Goal: Information Seeking & Learning: Learn about a topic

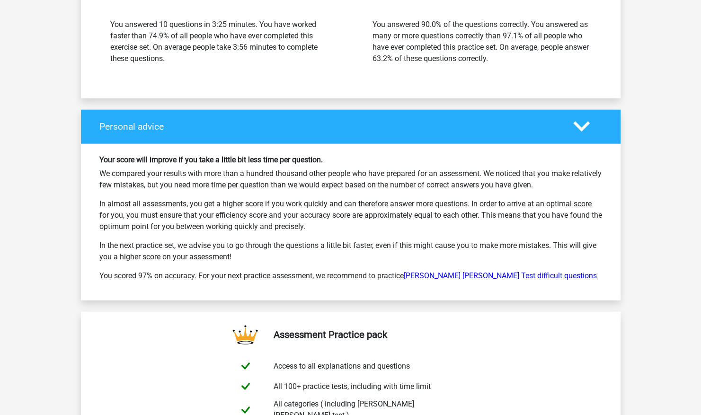
scroll to position [1299, 0]
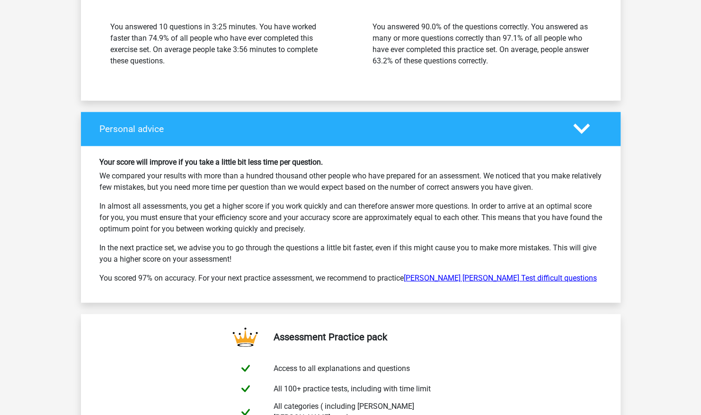
click at [469, 273] on link "[PERSON_NAME] [PERSON_NAME] Test difficult questions" at bounding box center [500, 277] width 193 height 9
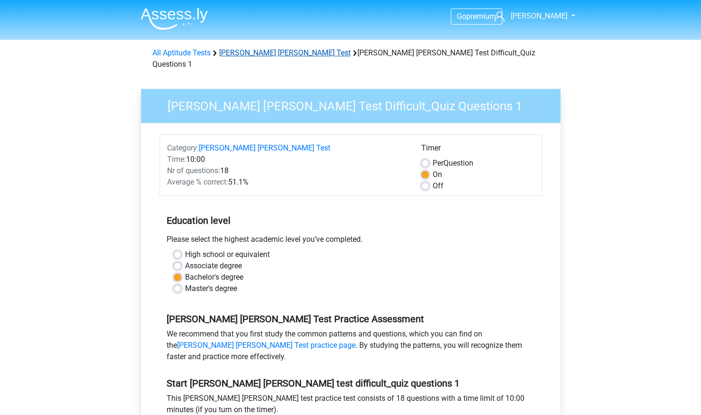
click at [265, 53] on link "[PERSON_NAME] [PERSON_NAME] Test" at bounding box center [285, 52] width 132 height 9
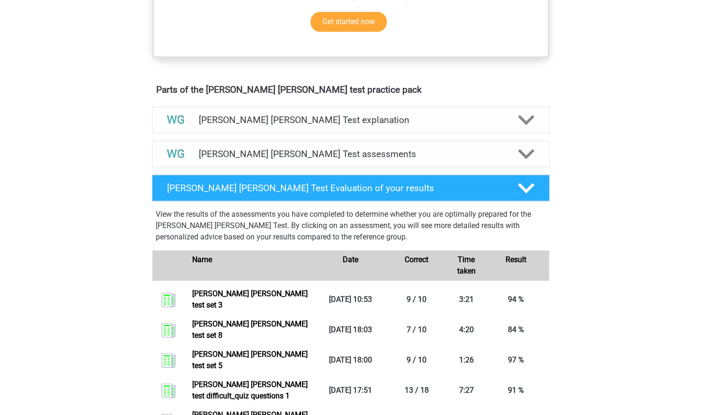
scroll to position [473, 0]
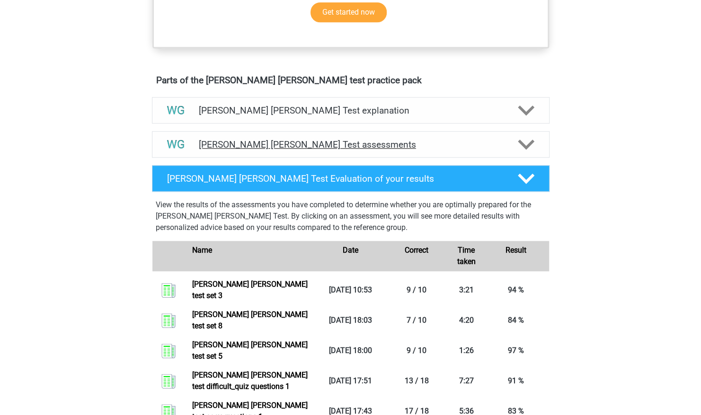
click at [524, 142] on polygon at bounding box center [526, 144] width 17 height 10
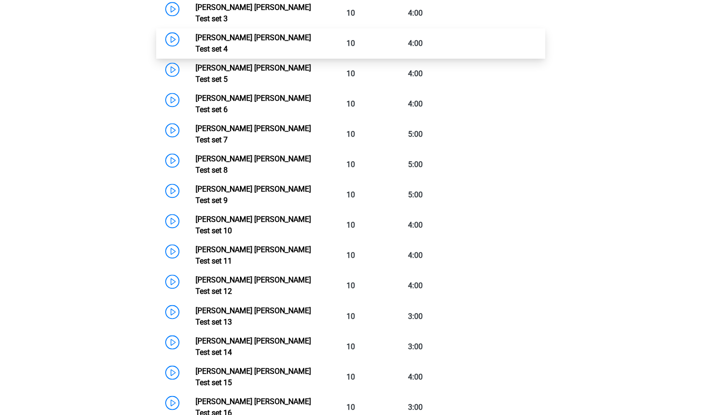
scroll to position [750, 0]
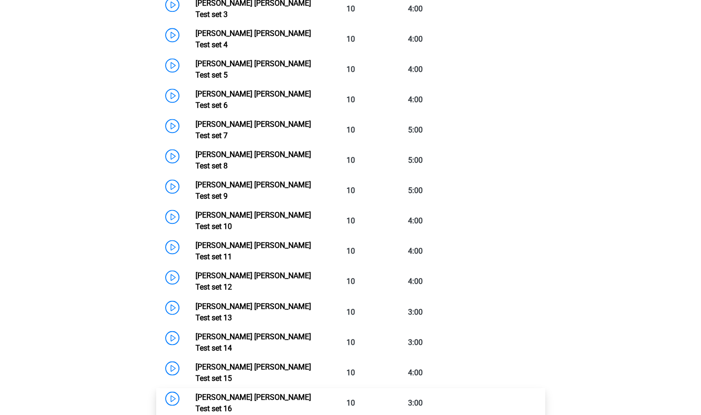
click at [311, 392] on link "Watson Glaser Test set 16" at bounding box center [252, 402] width 115 height 20
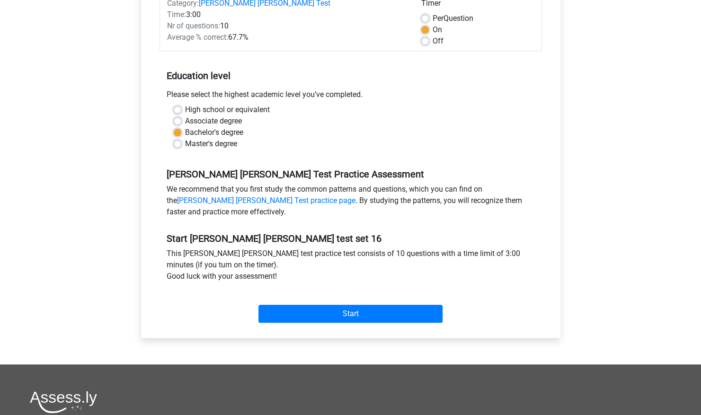
scroll to position [134, 0]
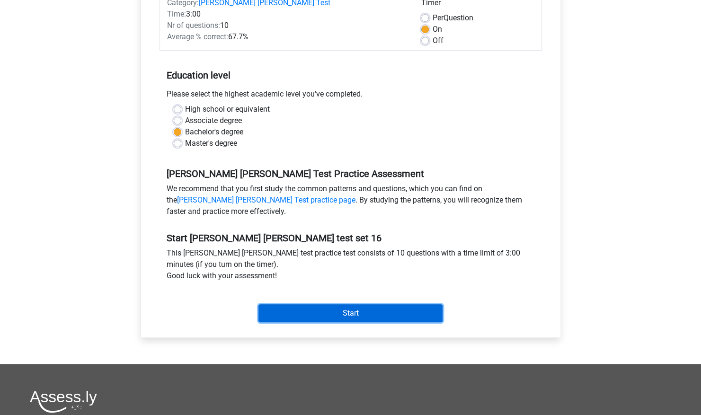
click at [387, 311] on input "Start" at bounding box center [350, 313] width 184 height 18
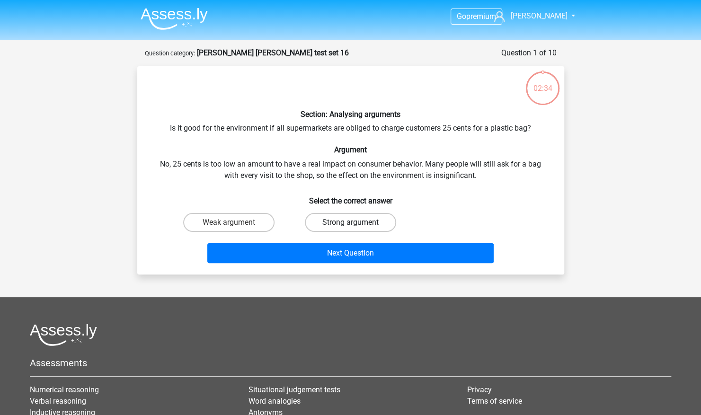
click at [379, 220] on label "Strong argument" at bounding box center [350, 222] width 91 height 19
click at [356, 222] on input "Strong argument" at bounding box center [353, 225] width 6 height 6
radio input "true"
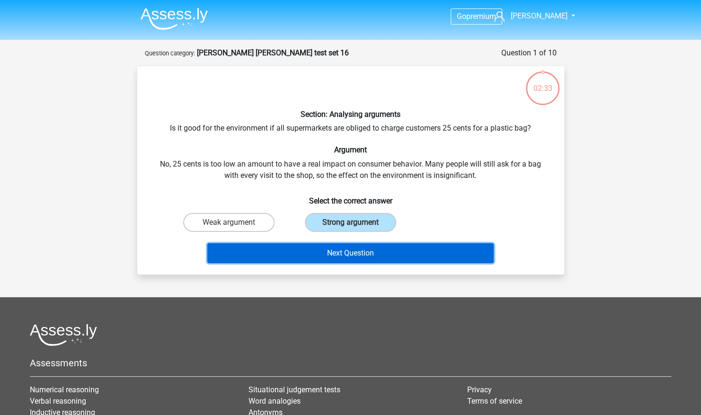
click at [375, 247] on button "Next Question" at bounding box center [350, 253] width 286 height 20
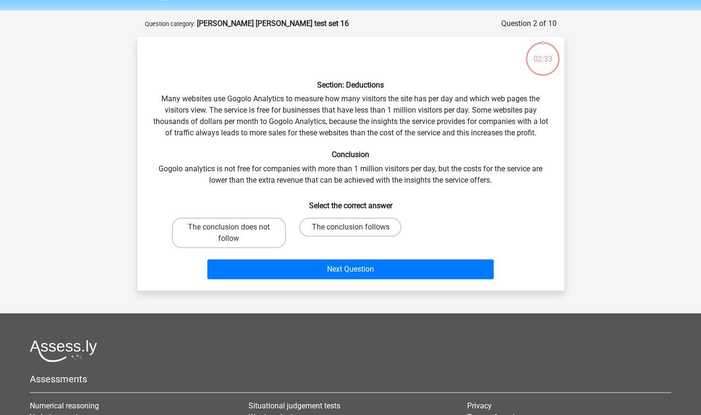
scroll to position [47, 0]
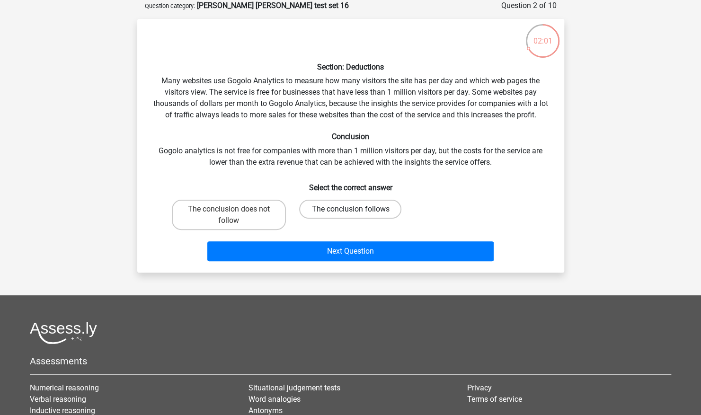
click at [353, 207] on label "The conclusion follows" at bounding box center [350, 209] width 102 height 19
click at [353, 209] on input "The conclusion follows" at bounding box center [353, 212] width 6 height 6
radio input "true"
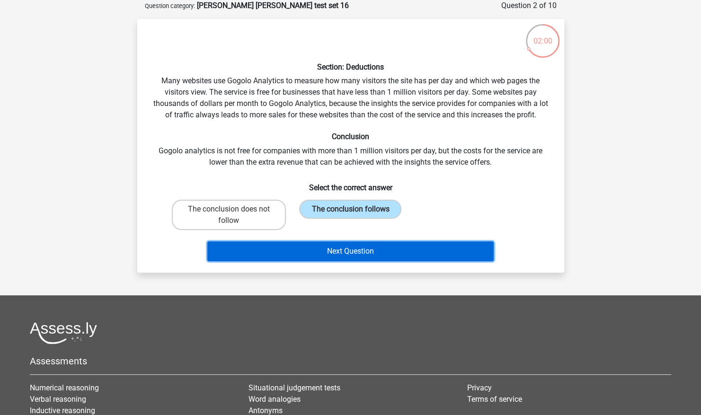
click at [356, 252] on button "Next Question" at bounding box center [350, 251] width 286 height 20
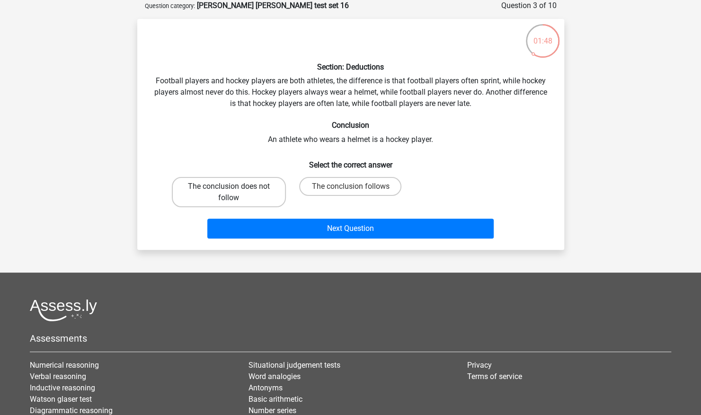
click at [254, 196] on label "The conclusion does not follow" at bounding box center [229, 192] width 114 height 30
click at [235, 193] on input "The conclusion does not follow" at bounding box center [231, 189] width 6 height 6
radio input "true"
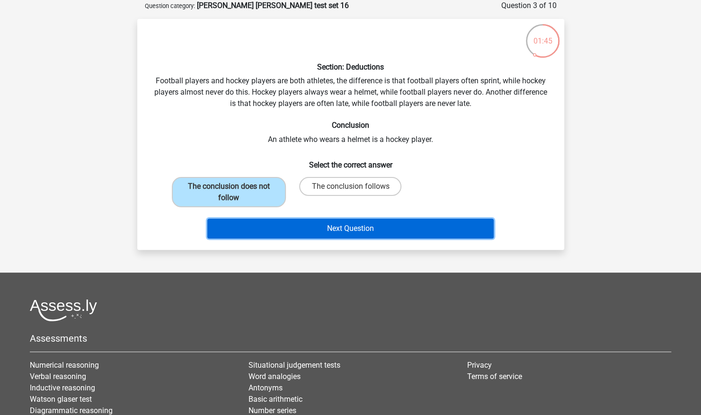
click at [316, 231] on button "Next Question" at bounding box center [350, 229] width 286 height 20
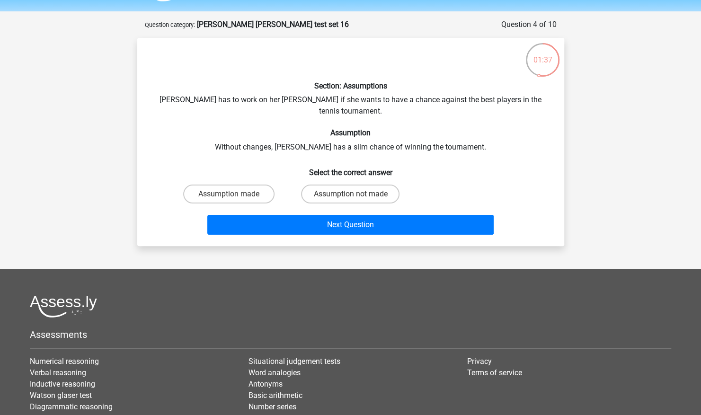
scroll to position [18, 0]
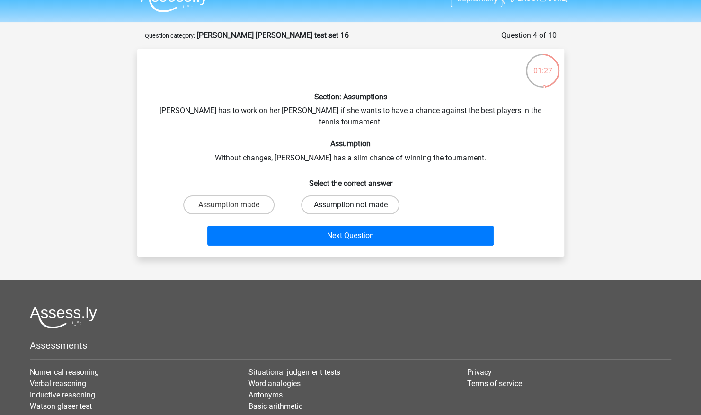
click at [321, 195] on label "Assumption not made" at bounding box center [350, 204] width 98 height 19
click at [350, 205] on input "Assumption not made" at bounding box center [353, 208] width 6 height 6
radio input "true"
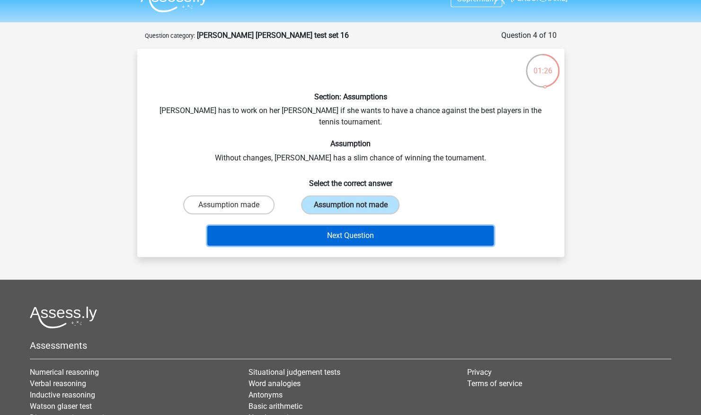
click at [302, 226] on button "Next Question" at bounding box center [350, 236] width 286 height 20
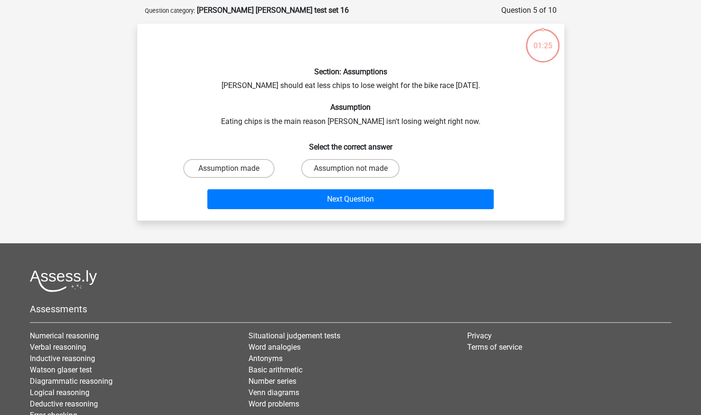
scroll to position [47, 0]
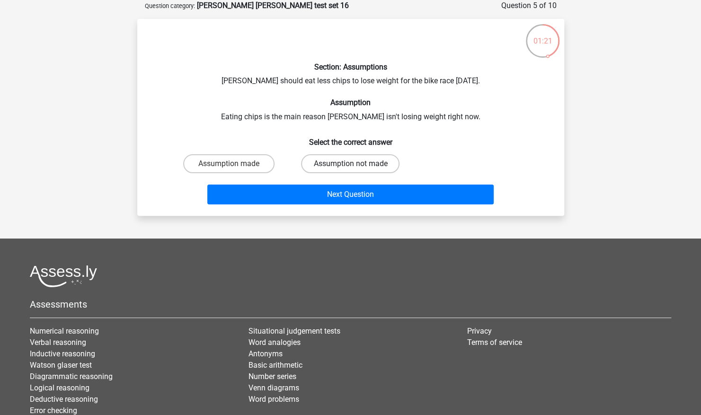
click at [325, 164] on label "Assumption not made" at bounding box center [350, 163] width 98 height 19
click at [350, 164] on input "Assumption not made" at bounding box center [353, 167] width 6 height 6
radio input "true"
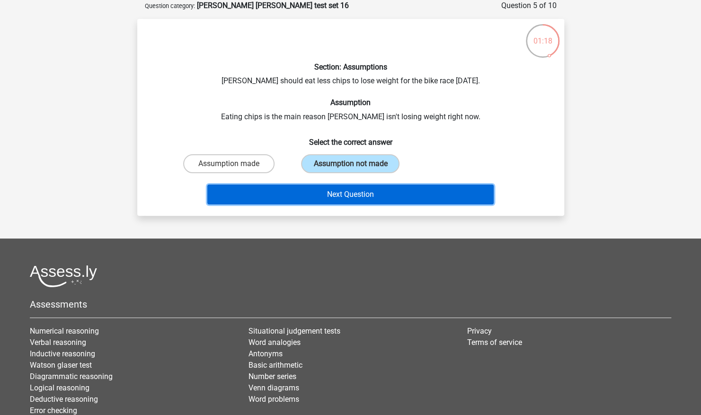
click at [310, 193] on button "Next Question" at bounding box center [350, 194] width 286 height 20
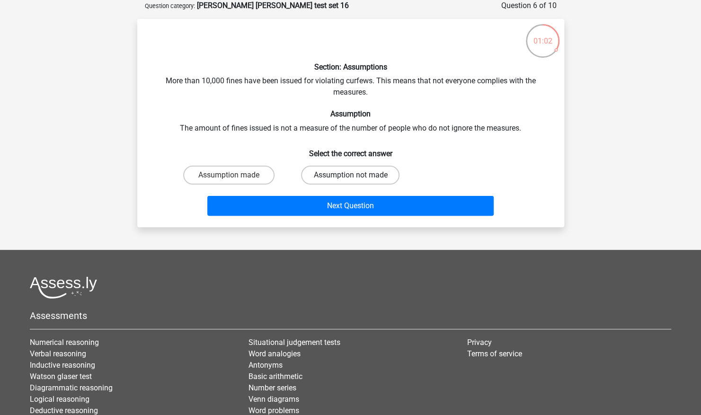
click at [314, 182] on label "Assumption not made" at bounding box center [350, 175] width 98 height 19
click at [350, 181] on input "Assumption not made" at bounding box center [353, 178] width 6 height 6
radio input "true"
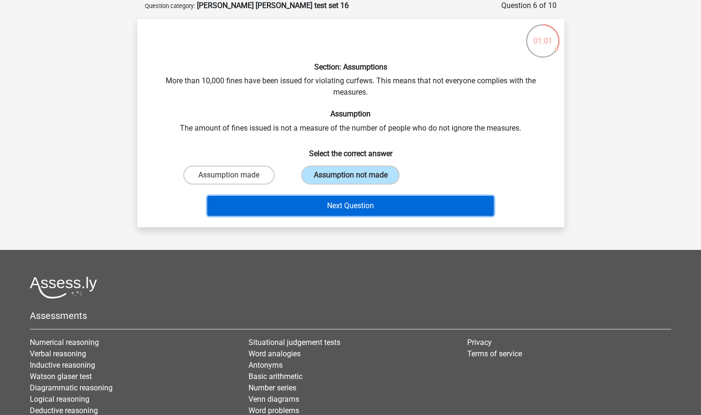
click at [300, 205] on button "Next Question" at bounding box center [350, 206] width 286 height 20
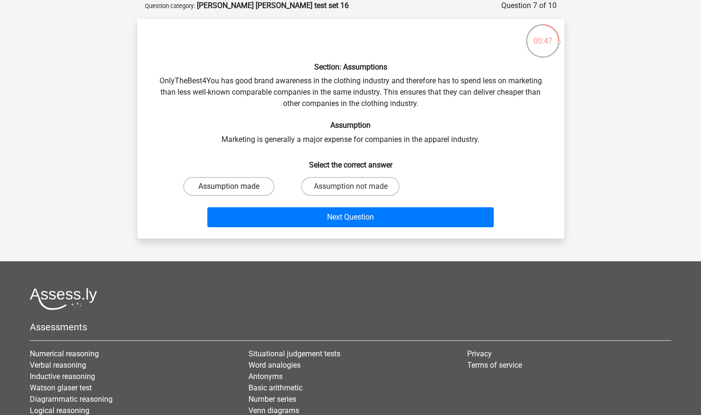
click at [255, 191] on label "Assumption made" at bounding box center [228, 186] width 91 height 19
click at [235, 191] on input "Assumption made" at bounding box center [231, 189] width 6 height 6
radio input "true"
click at [339, 191] on label "Assumption not made" at bounding box center [350, 186] width 98 height 19
click at [350, 191] on input "Assumption not made" at bounding box center [353, 189] width 6 height 6
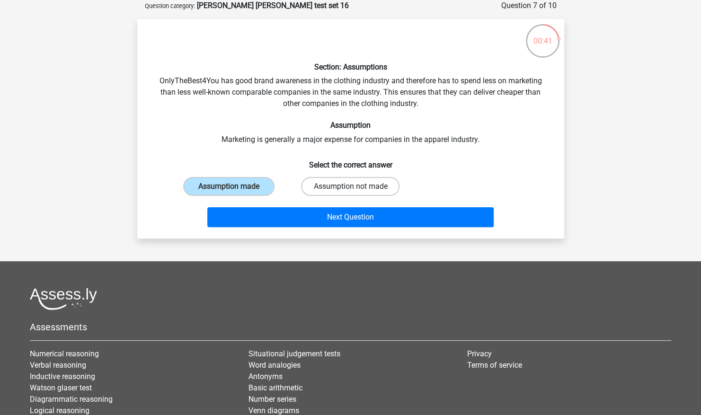
radio input "true"
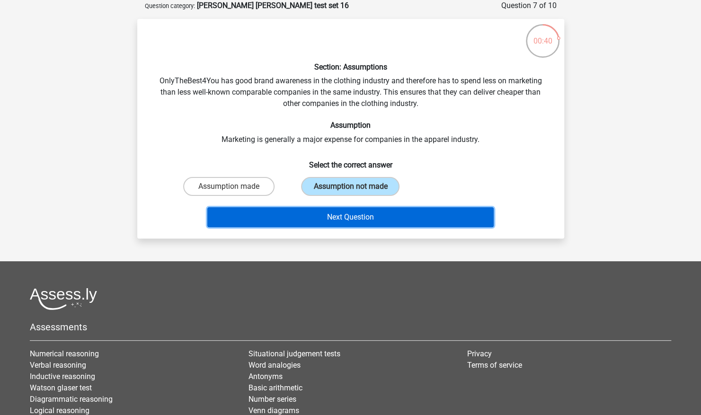
click at [335, 222] on button "Next Question" at bounding box center [350, 217] width 286 height 20
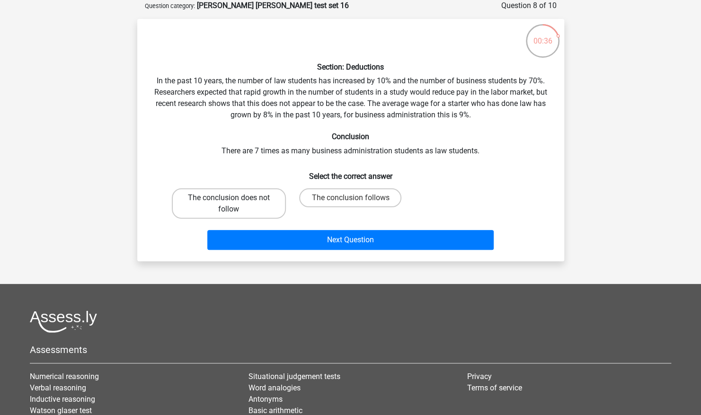
click at [268, 199] on label "The conclusion does not follow" at bounding box center [229, 203] width 114 height 30
click at [235, 199] on input "The conclusion does not follow" at bounding box center [231, 201] width 6 height 6
radio input "true"
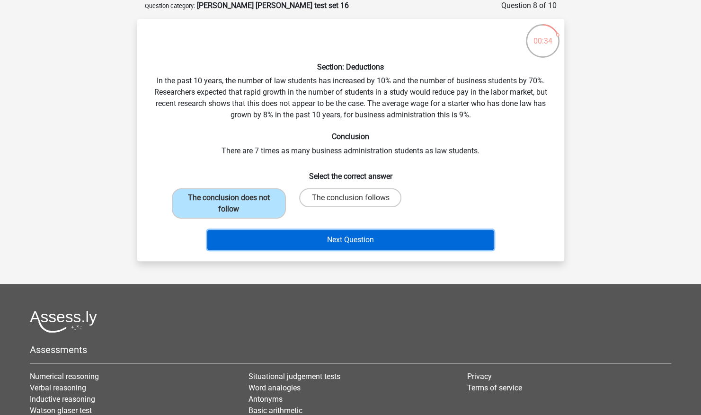
click at [336, 244] on button "Next Question" at bounding box center [350, 240] width 286 height 20
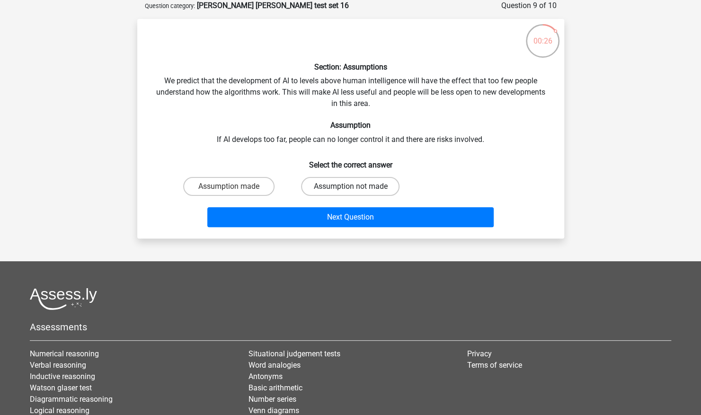
click at [322, 188] on label "Assumption not made" at bounding box center [350, 186] width 98 height 19
click at [350, 188] on input "Assumption not made" at bounding box center [353, 189] width 6 height 6
radio input "true"
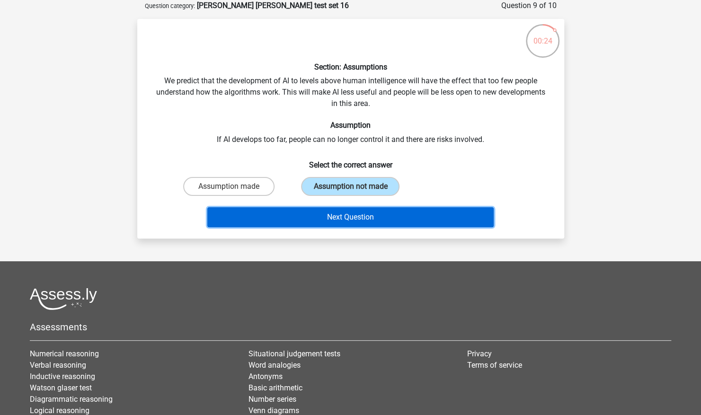
click at [318, 215] on button "Next Question" at bounding box center [350, 217] width 286 height 20
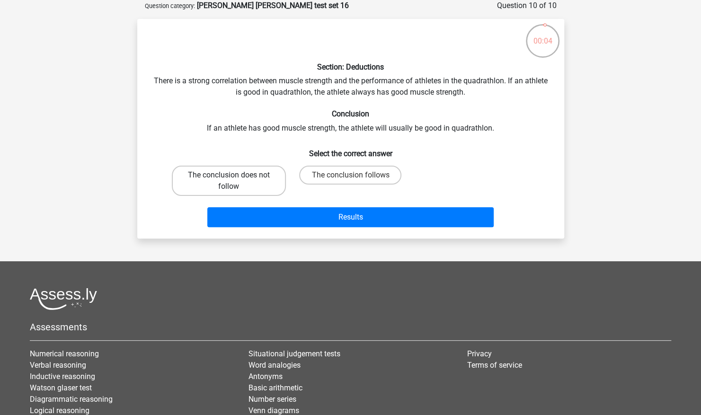
click at [255, 176] on label "The conclusion does not follow" at bounding box center [229, 181] width 114 height 30
click at [235, 176] on input "The conclusion does not follow" at bounding box center [231, 178] width 6 height 6
radio input "true"
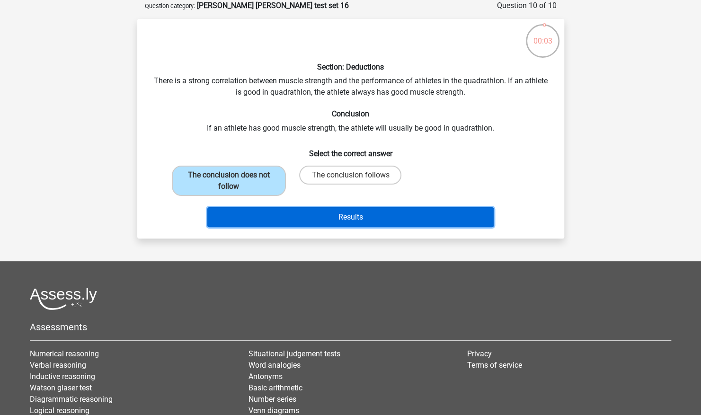
click at [339, 224] on button "Results" at bounding box center [350, 217] width 286 height 20
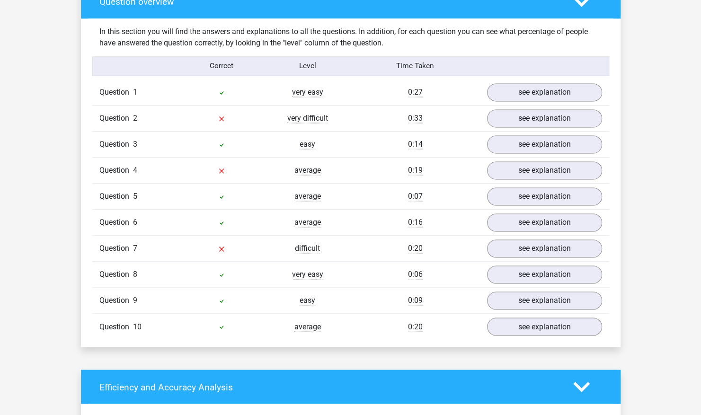
scroll to position [724, 0]
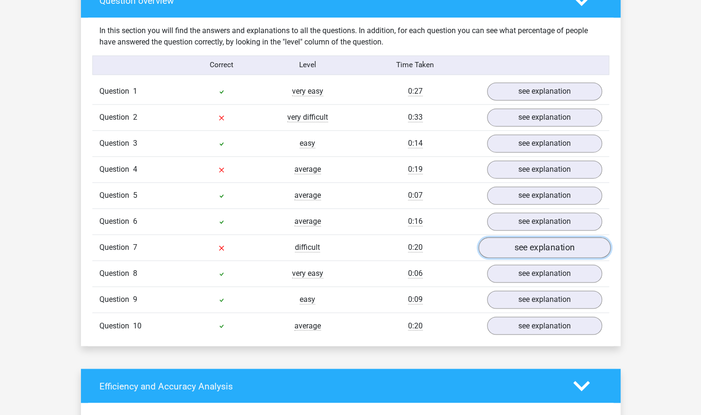
click at [524, 238] on link "see explanation" at bounding box center [544, 247] width 132 height 21
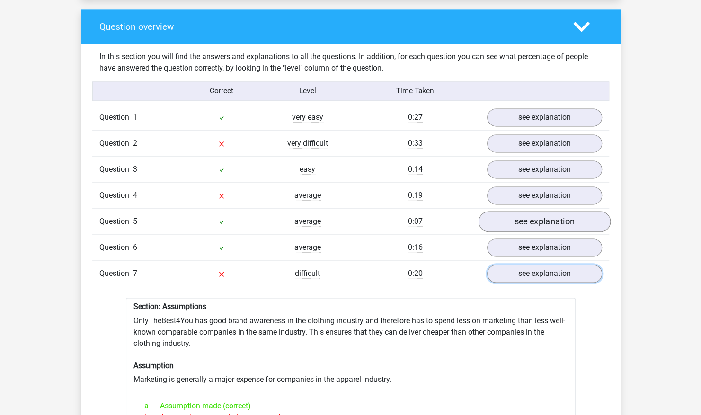
scroll to position [697, 0]
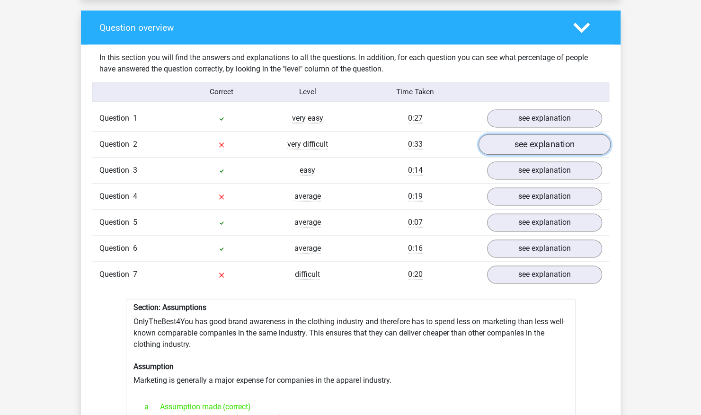
click at [534, 139] on link "see explanation" at bounding box center [544, 144] width 132 height 21
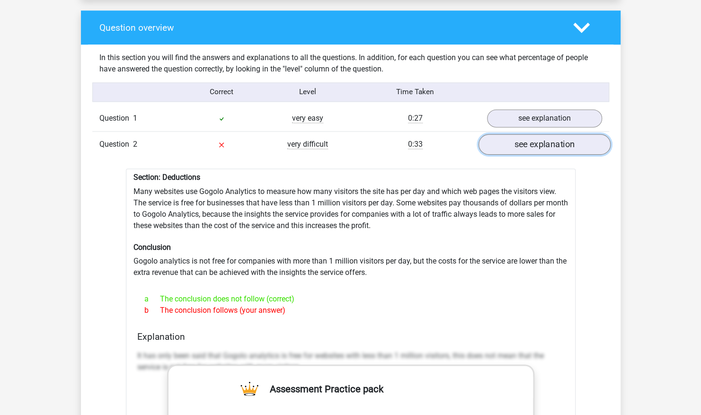
click at [536, 139] on link "see explanation" at bounding box center [544, 144] width 132 height 21
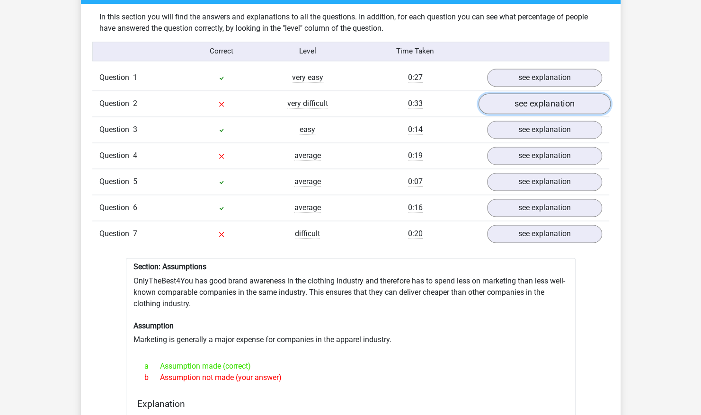
scroll to position [738, 0]
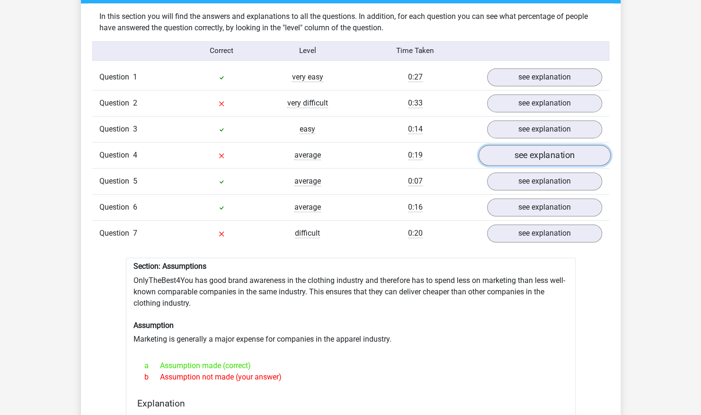
click at [522, 152] on link "see explanation" at bounding box center [544, 155] width 132 height 21
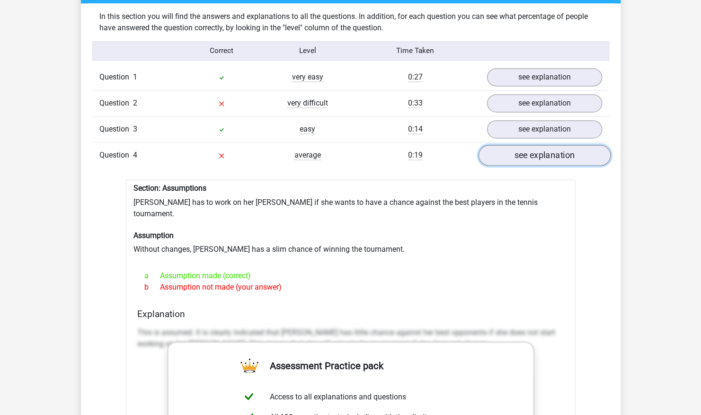
click at [525, 152] on link "see explanation" at bounding box center [544, 155] width 132 height 21
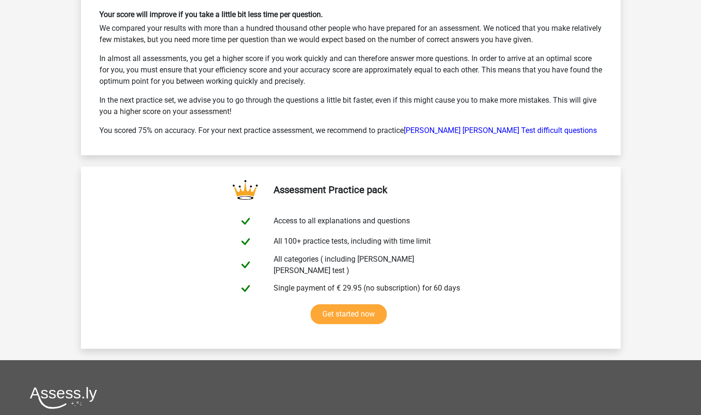
scroll to position [1966, 0]
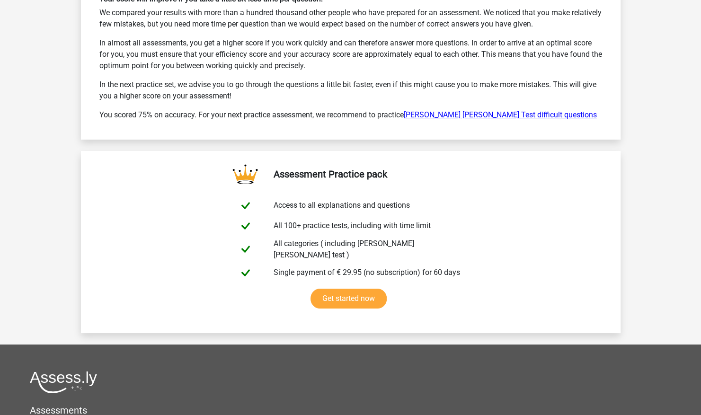
click at [485, 110] on link "Watson Glaser Test difficult questions" at bounding box center [500, 114] width 193 height 9
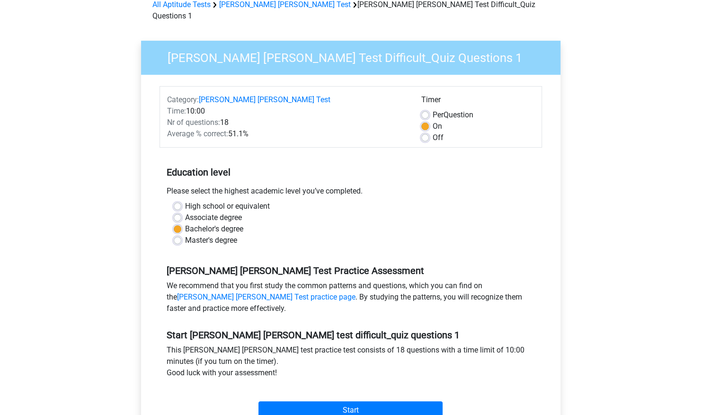
scroll to position [49, 0]
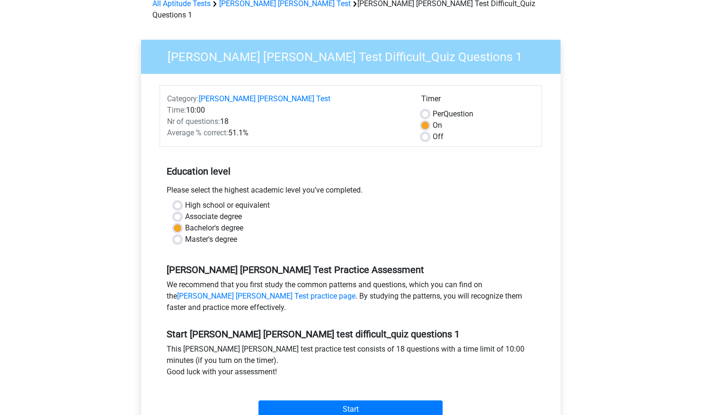
click at [430, 131] on div "Off" at bounding box center [477, 136] width 113 height 11
click at [432, 131] on label "Off" at bounding box center [437, 136] width 11 height 11
click at [426, 131] on input "Off" at bounding box center [425, 135] width 8 height 9
radio input "true"
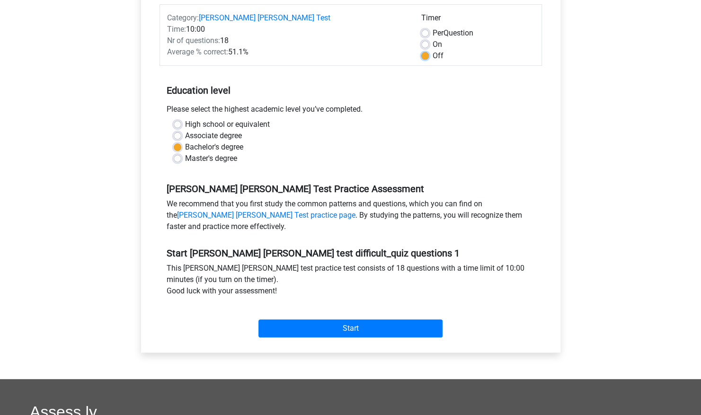
scroll to position [131, 0]
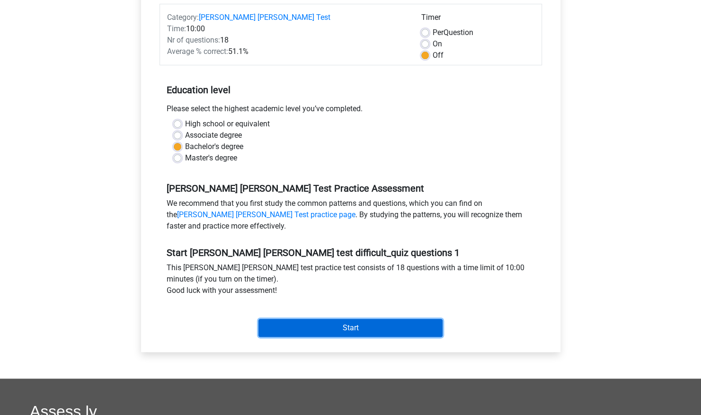
click at [384, 322] on input "Start" at bounding box center [350, 328] width 184 height 18
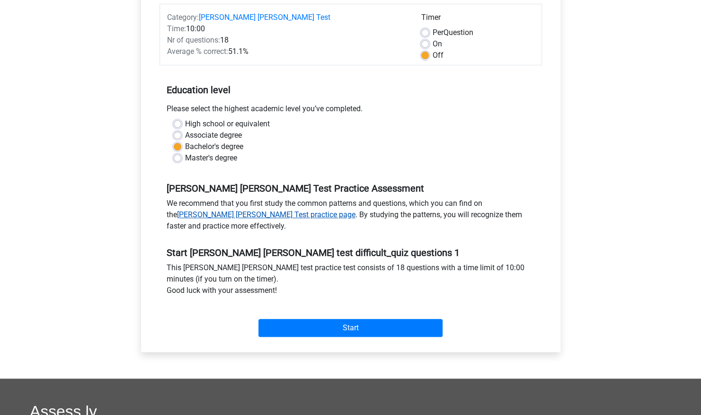
click at [355, 210] on link "Watson Glaser Test practice page" at bounding box center [266, 214] width 178 height 9
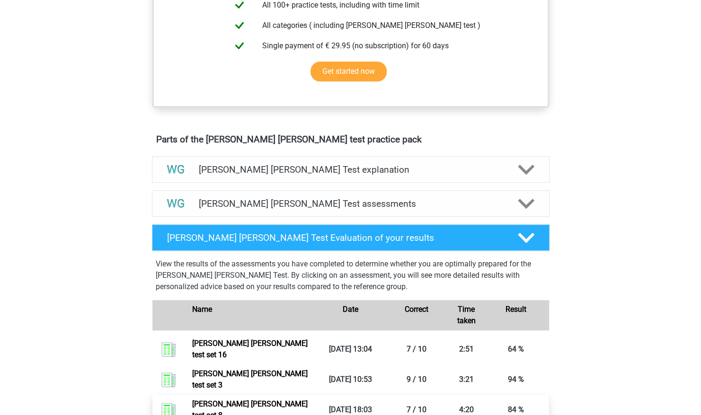
scroll to position [412, 0]
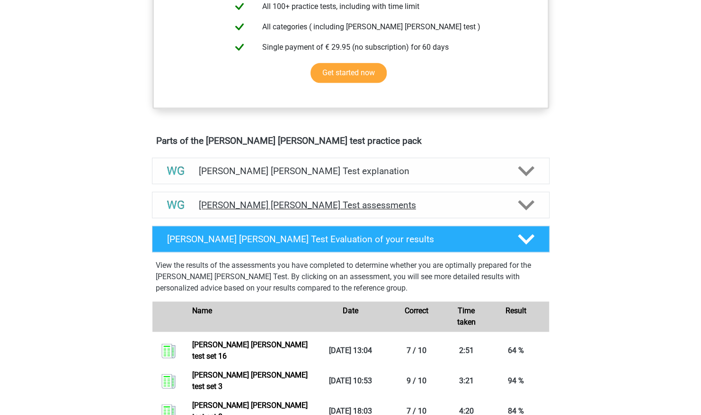
click at [533, 200] on polygon at bounding box center [526, 205] width 17 height 10
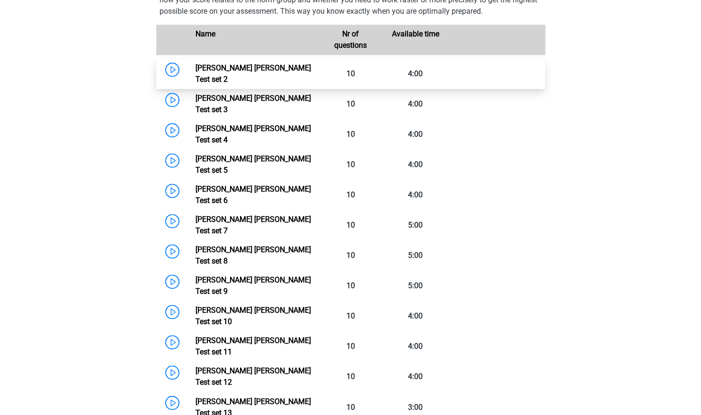
scroll to position [655, 0]
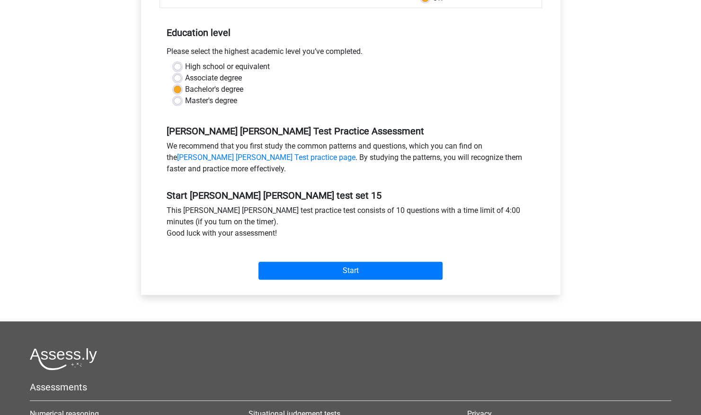
scroll to position [177, 0]
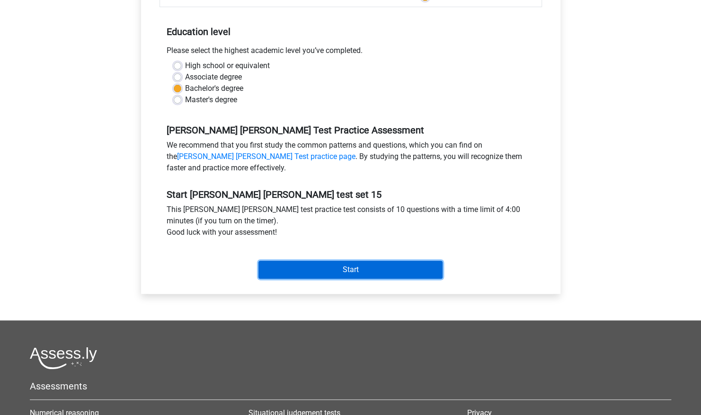
click at [386, 269] on input "Start" at bounding box center [350, 270] width 184 height 18
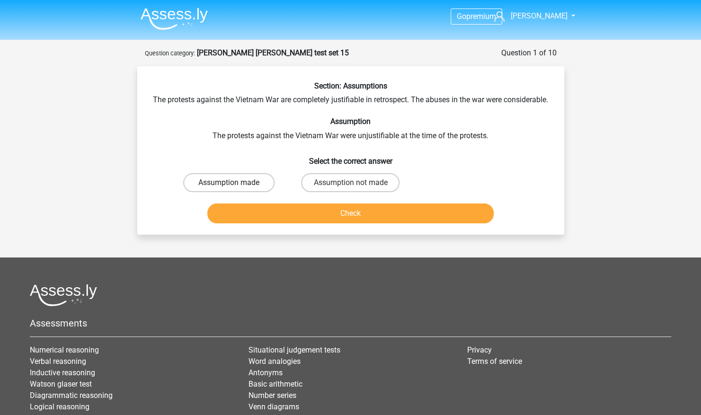
click at [260, 192] on label "Assumption made" at bounding box center [228, 182] width 91 height 19
click at [235, 189] on input "Assumption made" at bounding box center [231, 186] width 6 height 6
radio input "true"
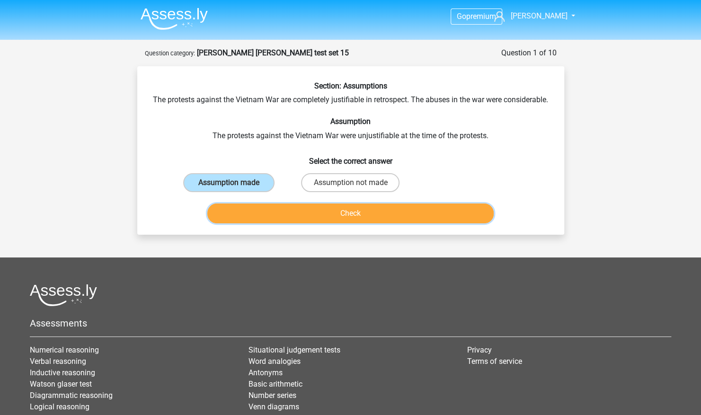
click at [307, 223] on button "Check" at bounding box center [350, 213] width 286 height 20
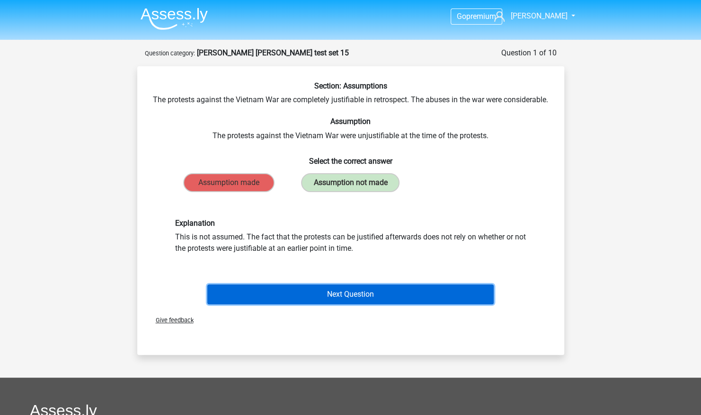
click at [322, 302] on button "Next Question" at bounding box center [350, 294] width 286 height 20
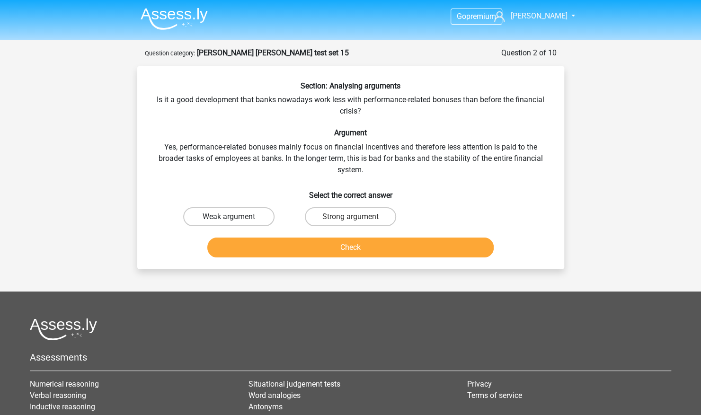
click at [252, 219] on label "Weak argument" at bounding box center [228, 216] width 91 height 19
click at [235, 219] on input "Weak argument" at bounding box center [231, 220] width 6 height 6
radio input "true"
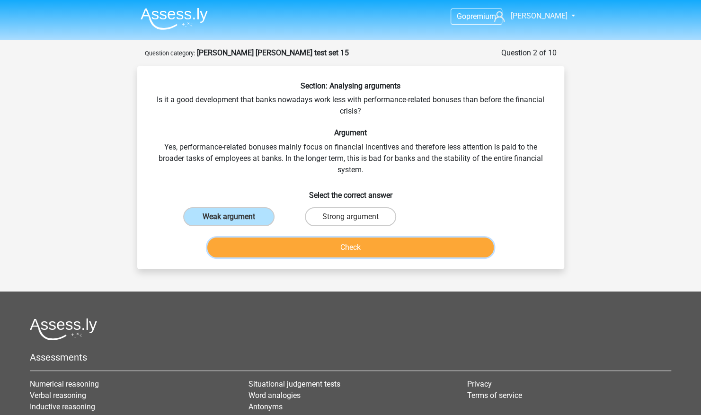
click at [275, 243] on button "Check" at bounding box center [350, 247] width 286 height 20
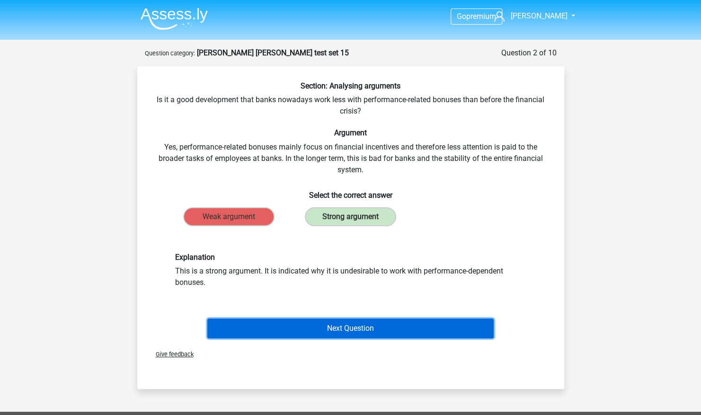
click at [320, 332] on button "Next Question" at bounding box center [350, 328] width 286 height 20
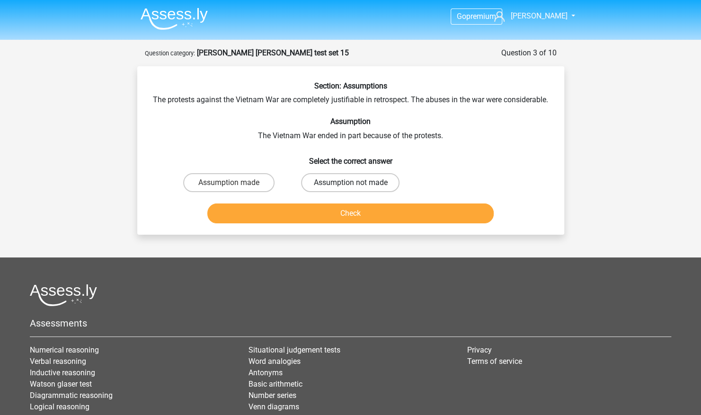
click at [330, 191] on label "Assumption not made" at bounding box center [350, 182] width 98 height 19
click at [350, 189] on input "Assumption not made" at bounding box center [353, 186] width 6 height 6
radio input "true"
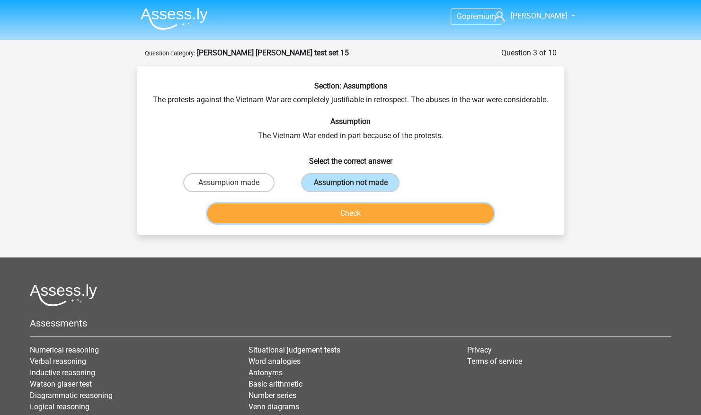
click at [327, 216] on button "Check" at bounding box center [350, 213] width 286 height 20
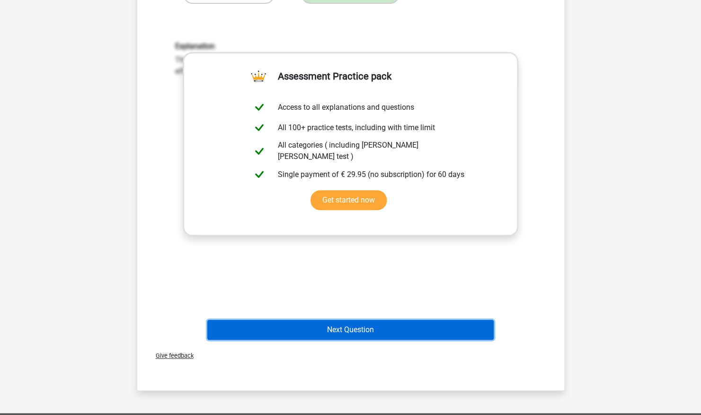
click at [334, 340] on button "Next Question" at bounding box center [350, 330] width 286 height 20
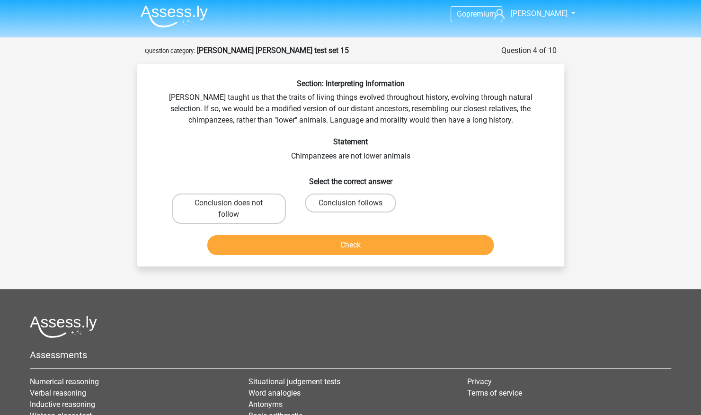
scroll to position [2, 0]
click at [329, 200] on label "Conclusion follows" at bounding box center [350, 203] width 91 height 19
click at [350, 203] on input "Conclusion follows" at bounding box center [353, 206] width 6 height 6
radio input "true"
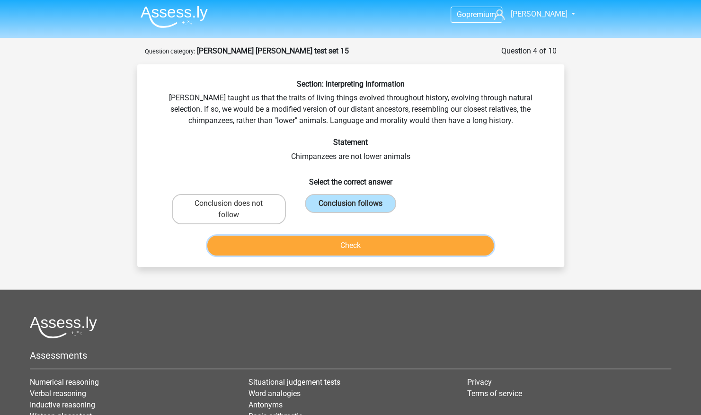
click at [307, 237] on button "Check" at bounding box center [350, 246] width 286 height 20
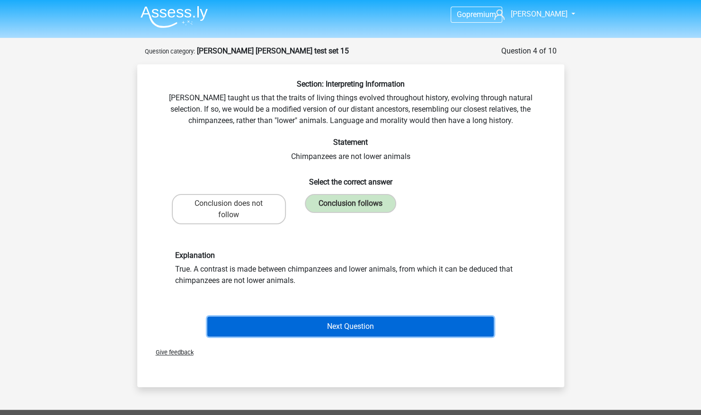
click at [360, 325] on button "Next Question" at bounding box center [350, 326] width 286 height 20
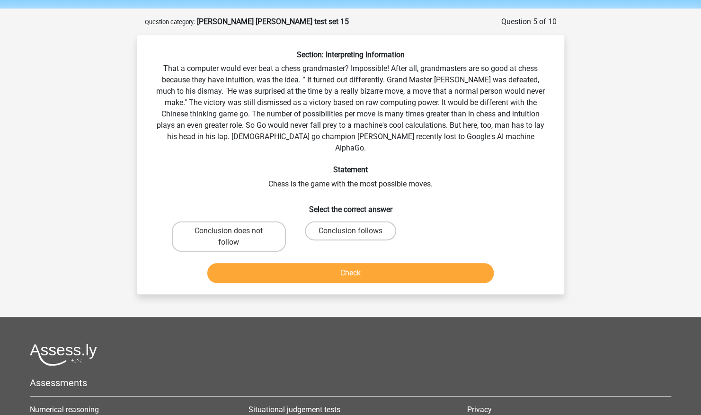
scroll to position [47, 0]
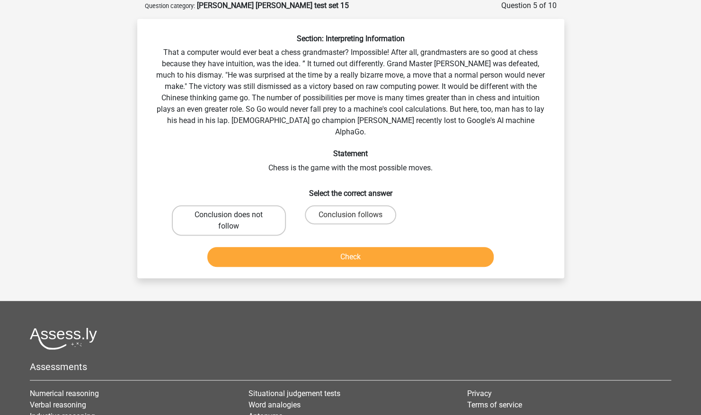
click at [274, 205] on label "Conclusion does not follow" at bounding box center [229, 220] width 114 height 30
click at [235, 215] on input "Conclusion does not follow" at bounding box center [231, 218] width 6 height 6
radio input "true"
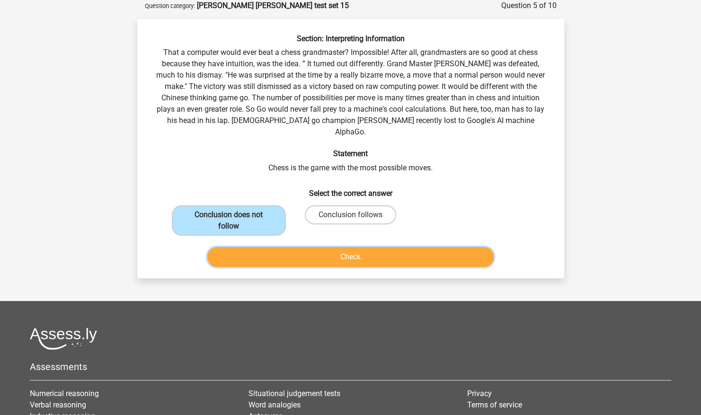
click at [305, 247] on button "Check" at bounding box center [350, 257] width 286 height 20
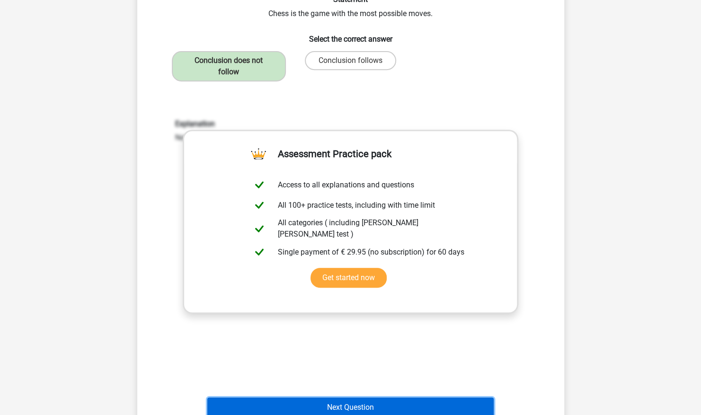
click at [325, 398] on button "Next Question" at bounding box center [350, 407] width 286 height 20
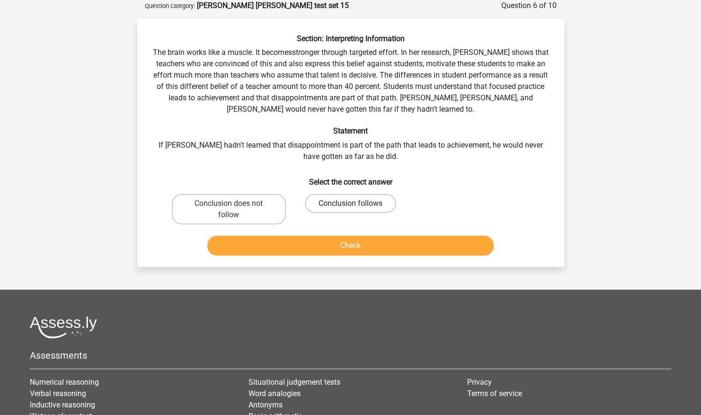
click at [335, 203] on label "Conclusion follows" at bounding box center [350, 203] width 91 height 19
click at [350, 203] on input "Conclusion follows" at bounding box center [353, 206] width 6 height 6
radio input "true"
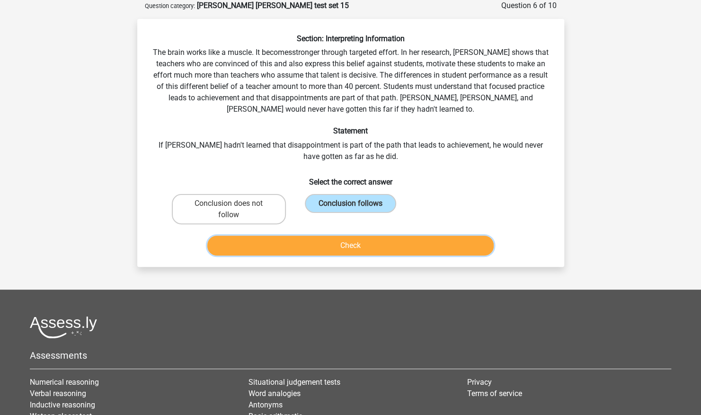
click at [342, 250] on button "Check" at bounding box center [350, 246] width 286 height 20
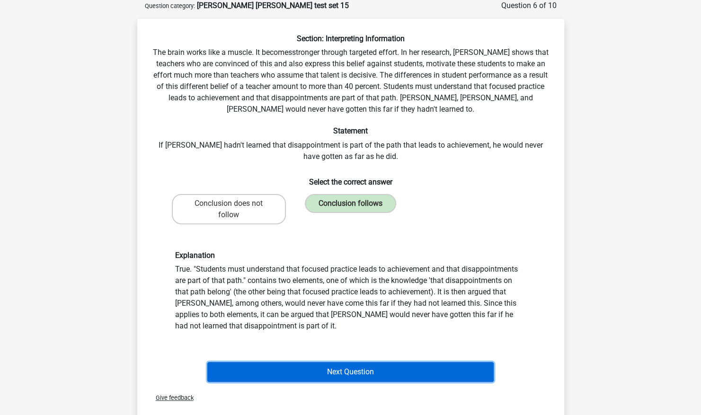
click at [354, 375] on button "Next Question" at bounding box center [350, 372] width 286 height 20
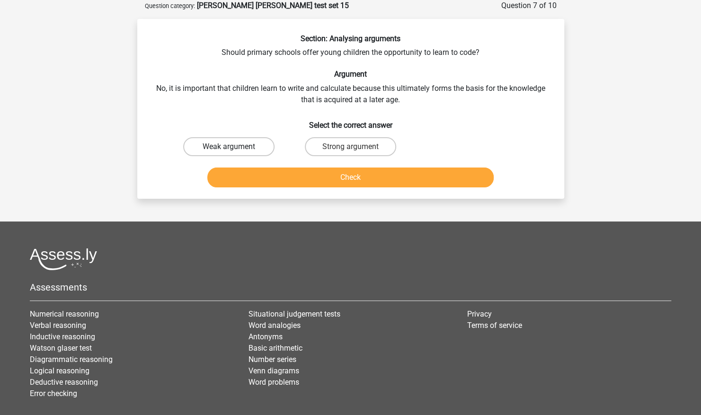
click at [250, 144] on label "Weak argument" at bounding box center [228, 146] width 91 height 19
click at [235, 147] on input "Weak argument" at bounding box center [231, 150] width 6 height 6
radio input "true"
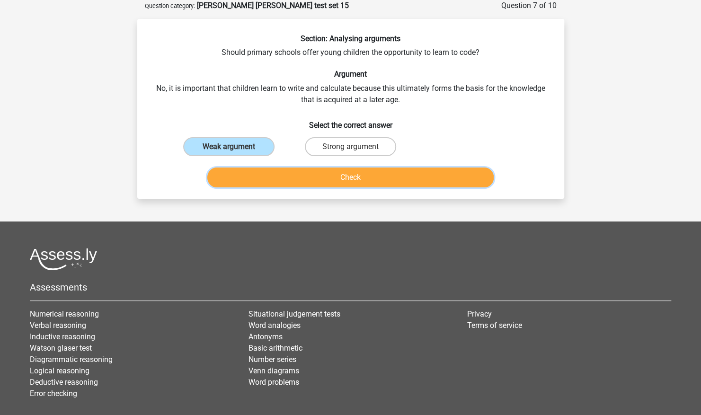
click at [313, 175] on button "Check" at bounding box center [350, 177] width 286 height 20
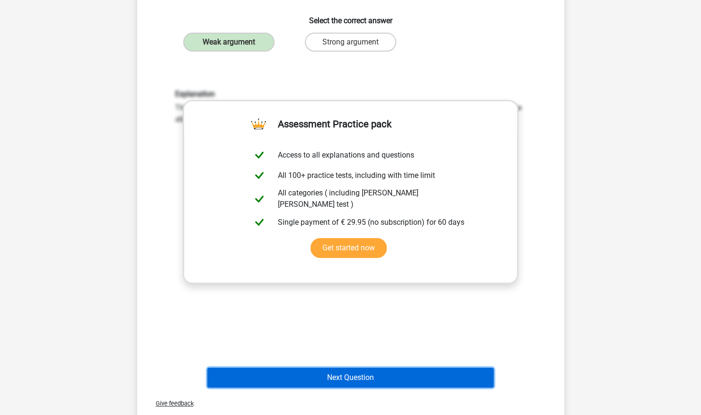
click at [350, 369] on button "Next Question" at bounding box center [350, 378] width 286 height 20
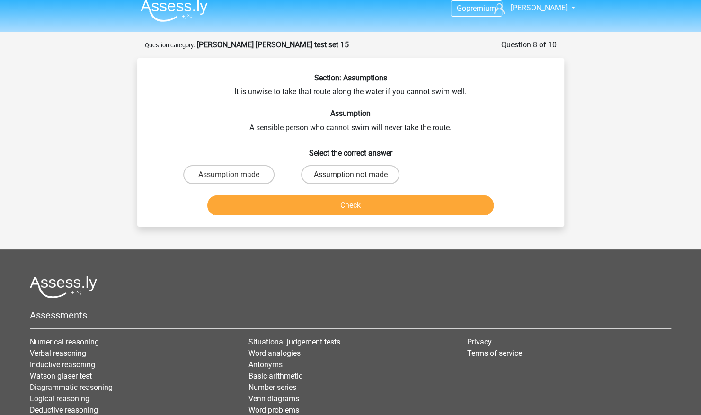
scroll to position [7, 0]
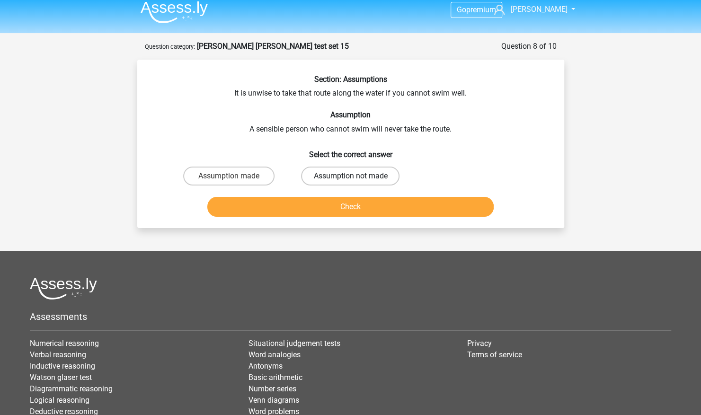
click at [320, 181] on label "Assumption not made" at bounding box center [350, 176] width 98 height 19
click at [350, 181] on input "Assumption not made" at bounding box center [353, 179] width 6 height 6
radio input "true"
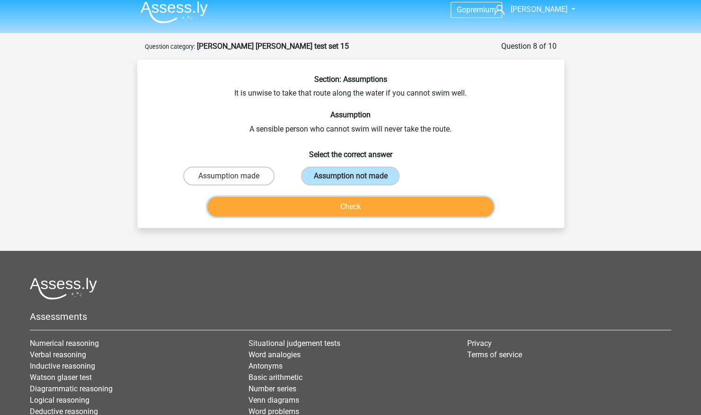
click at [308, 199] on button "Check" at bounding box center [350, 207] width 286 height 20
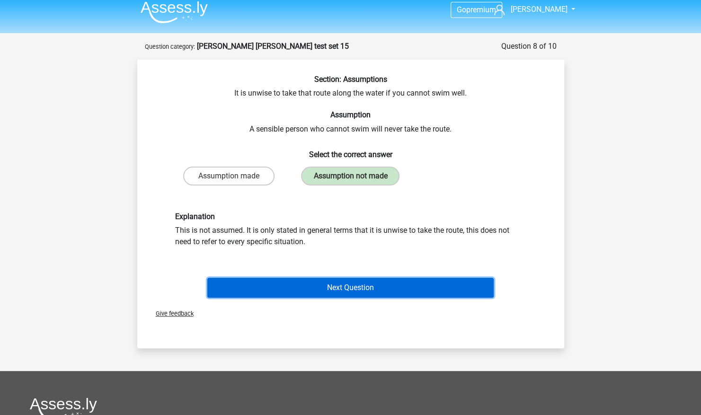
click at [354, 280] on button "Next Question" at bounding box center [350, 288] width 286 height 20
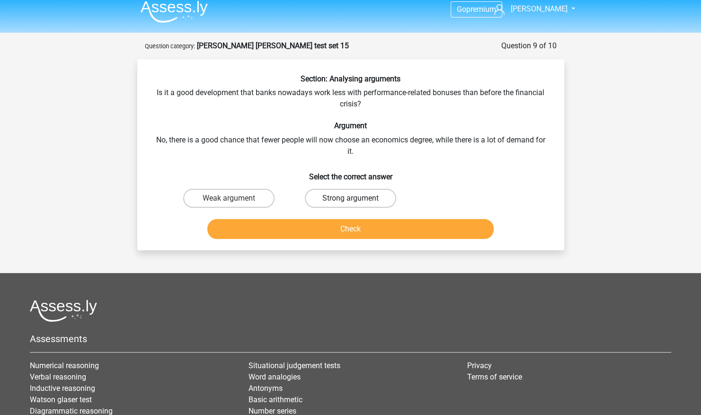
scroll to position [0, 0]
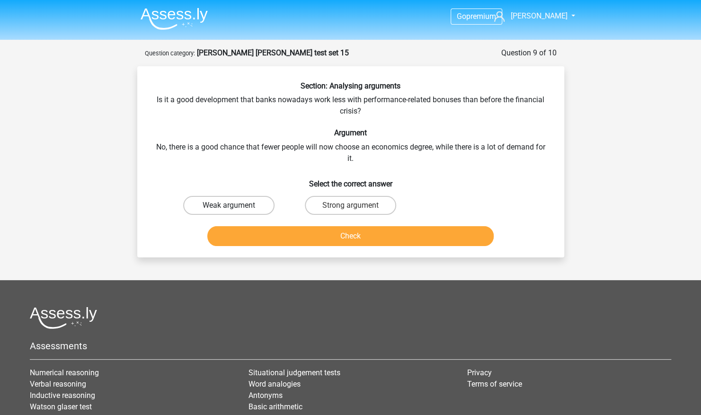
click at [247, 200] on label "Weak argument" at bounding box center [228, 205] width 91 height 19
click at [235, 205] on input "Weak argument" at bounding box center [231, 208] width 6 height 6
radio input "true"
click at [296, 239] on button "Check" at bounding box center [350, 236] width 286 height 20
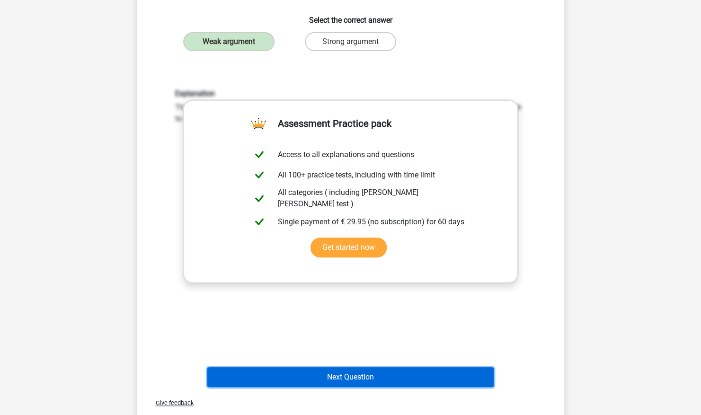
click at [320, 372] on button "Next Question" at bounding box center [350, 377] width 286 height 20
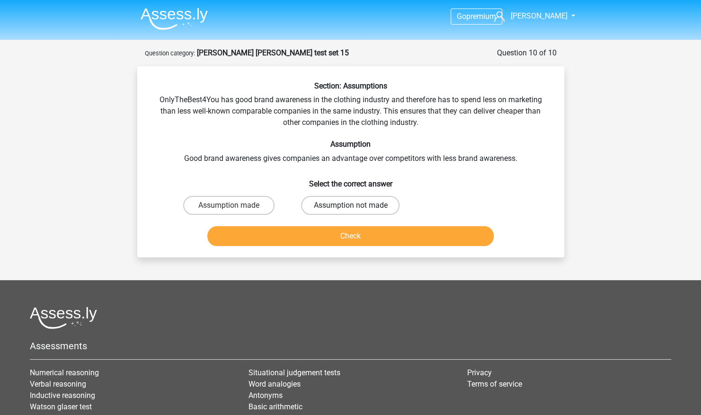
click at [329, 206] on label "Assumption not made" at bounding box center [350, 205] width 98 height 19
click at [350, 206] on input "Assumption not made" at bounding box center [353, 208] width 6 height 6
radio input "true"
click at [338, 230] on button "Check" at bounding box center [350, 236] width 286 height 20
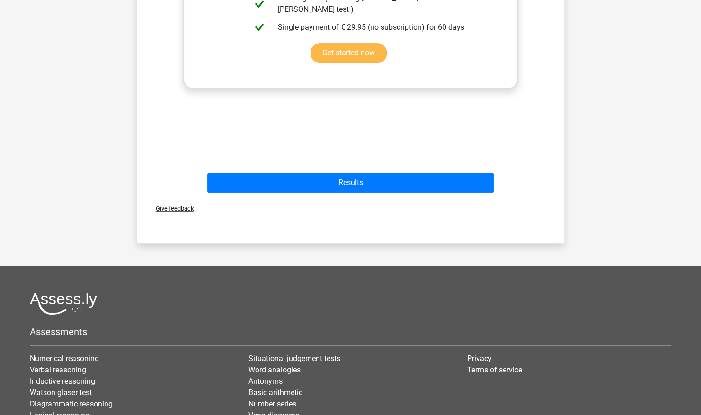
scroll to position [359, 0]
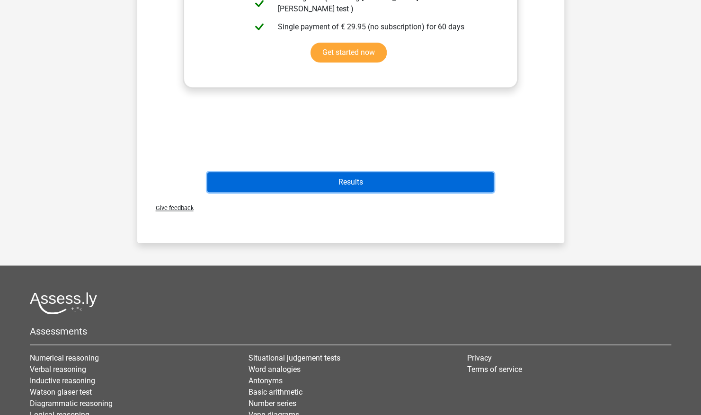
click at [382, 189] on button "Results" at bounding box center [350, 182] width 286 height 20
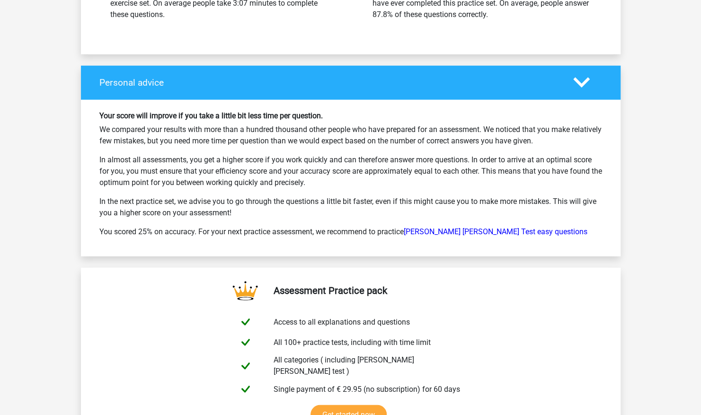
scroll to position [1344, 0]
click at [428, 228] on link "Watson Glaser Test easy questions" at bounding box center [496, 232] width 184 height 9
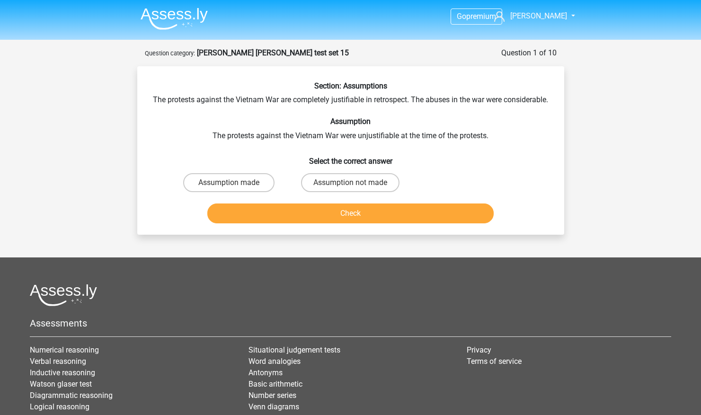
scroll to position [103, 0]
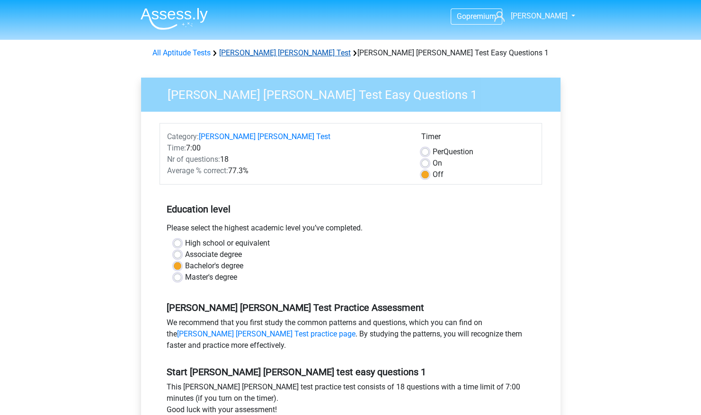
click at [246, 54] on link "[PERSON_NAME] [PERSON_NAME] Test" at bounding box center [285, 52] width 132 height 9
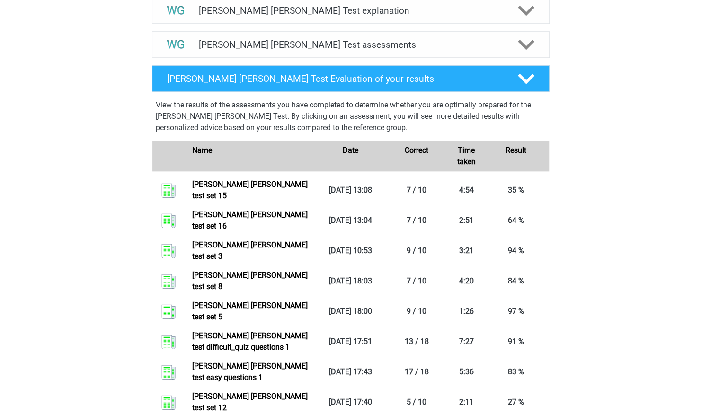
scroll to position [567, 0]
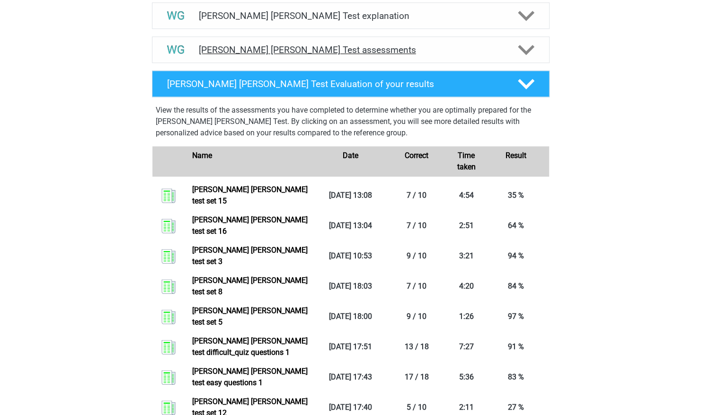
click at [387, 51] on h4 "Watson Glaser Test assessments" at bounding box center [351, 49] width 304 height 11
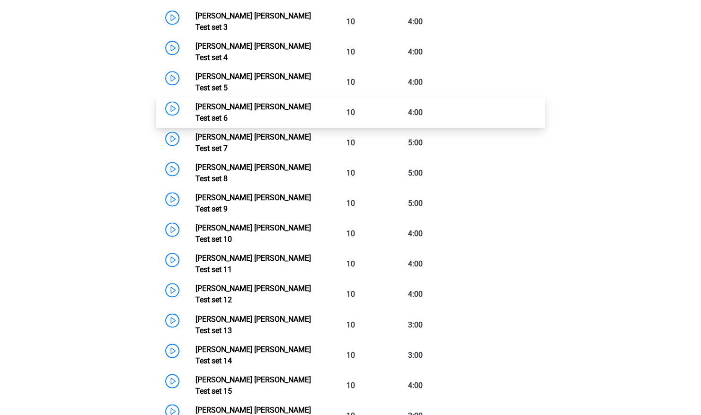
scroll to position [737, 0]
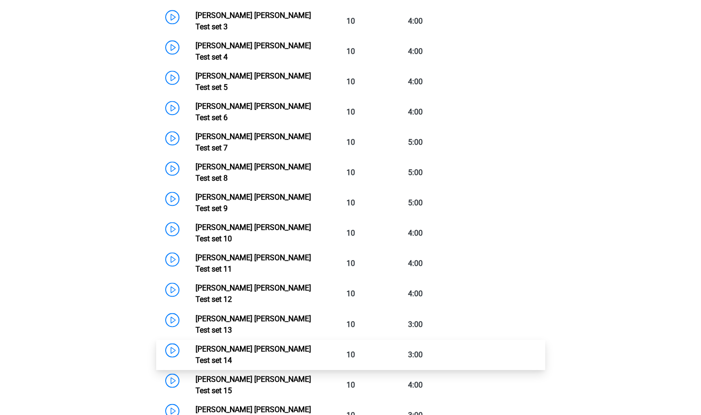
click at [268, 344] on link "Watson Glaser Test set 14" at bounding box center [252, 354] width 115 height 20
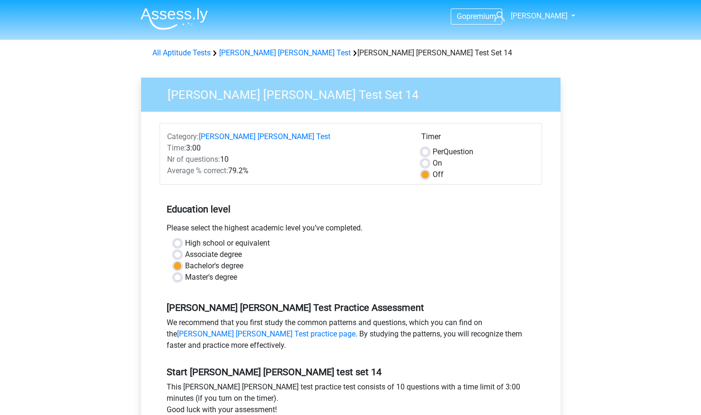
click at [432, 162] on label "On" at bounding box center [436, 163] width 9 height 11
click at [424, 162] on input "On" at bounding box center [425, 162] width 8 height 9
radio input "true"
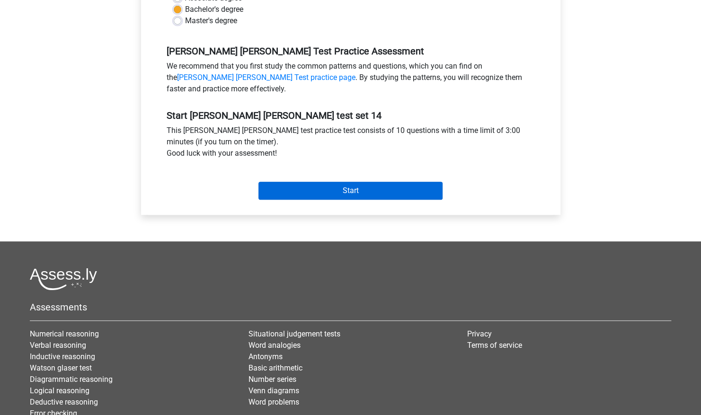
scroll to position [268, 0]
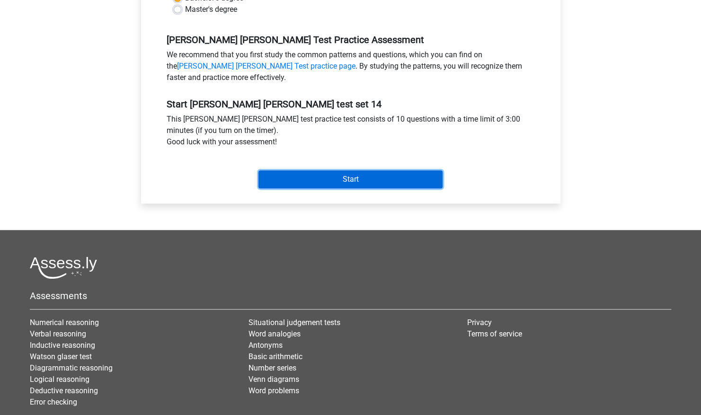
click at [375, 179] on input "Start" at bounding box center [350, 179] width 184 height 18
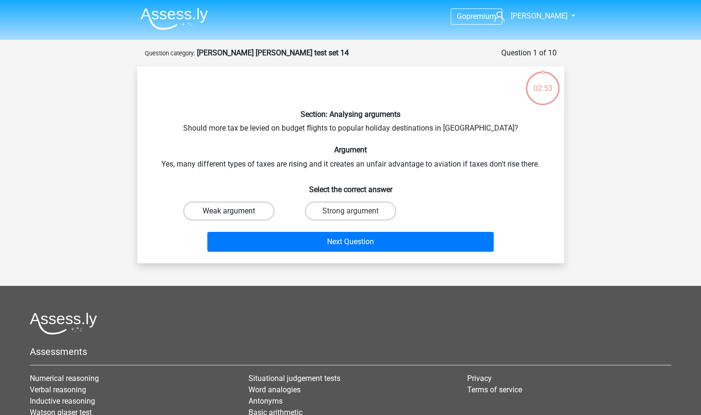
click at [254, 209] on label "Weak argument" at bounding box center [228, 211] width 91 height 19
click at [235, 211] on input "Weak argument" at bounding box center [231, 214] width 6 height 6
radio input "true"
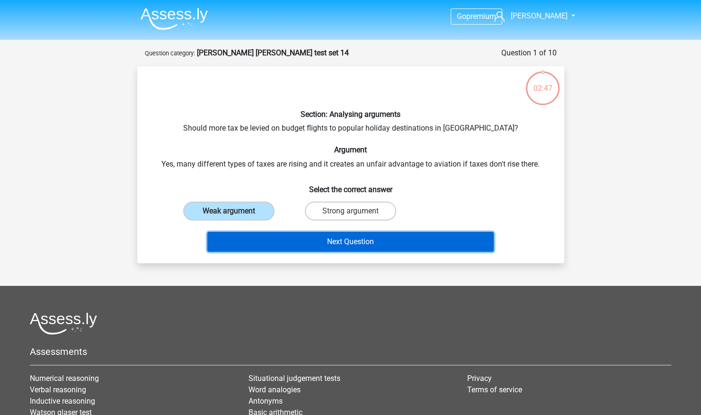
click at [313, 246] on button "Next Question" at bounding box center [350, 242] width 286 height 20
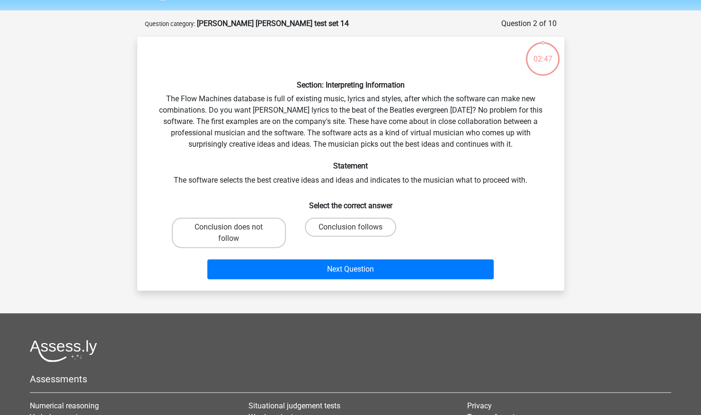
scroll to position [47, 0]
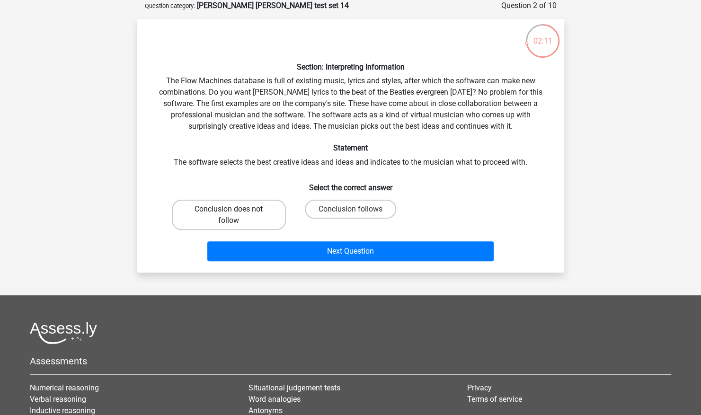
click at [277, 221] on label "Conclusion does not follow" at bounding box center [229, 215] width 114 height 30
click at [235, 215] on input "Conclusion does not follow" at bounding box center [231, 212] width 6 height 6
radio input "true"
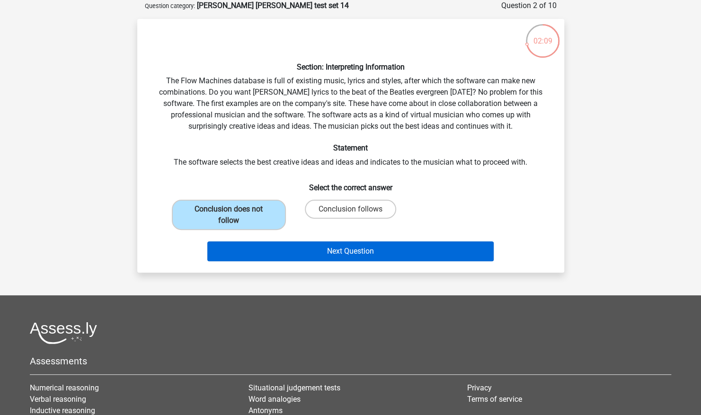
click at [419, 259] on button "Next Question" at bounding box center [350, 251] width 286 height 20
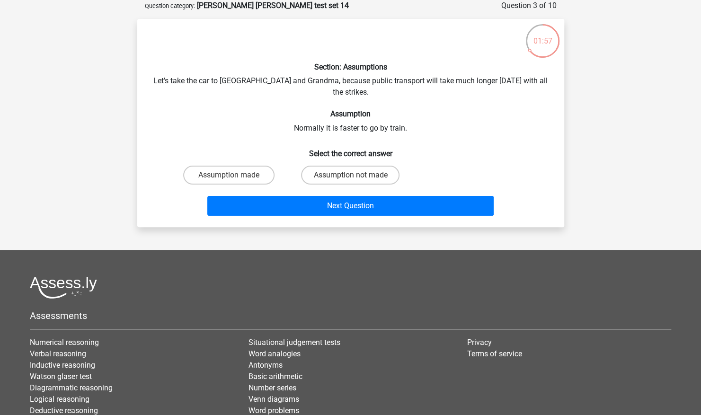
click at [372, 172] on label "Assumption not made" at bounding box center [350, 175] width 98 height 19
click at [356, 175] on input "Assumption not made" at bounding box center [353, 178] width 6 height 6
radio input "true"
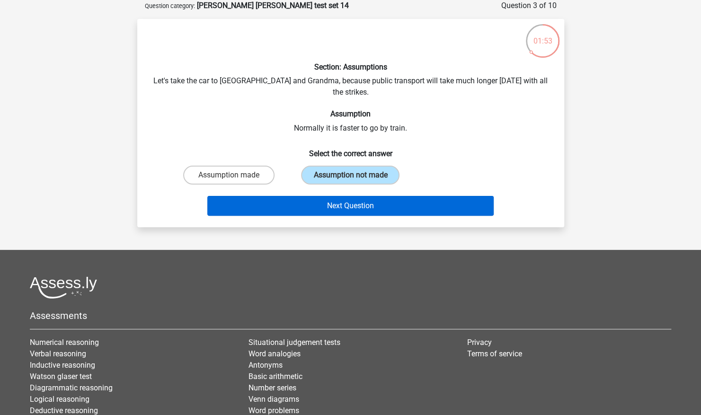
click at [445, 202] on button "Next Question" at bounding box center [350, 206] width 286 height 20
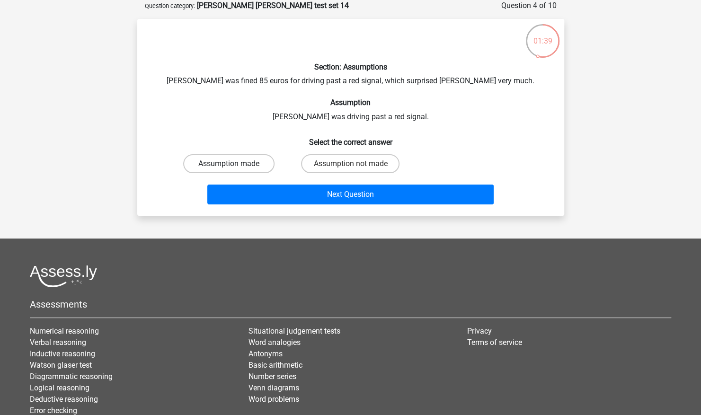
click at [264, 165] on label "Assumption made" at bounding box center [228, 163] width 91 height 19
click at [235, 165] on input "Assumption made" at bounding box center [231, 167] width 6 height 6
radio input "true"
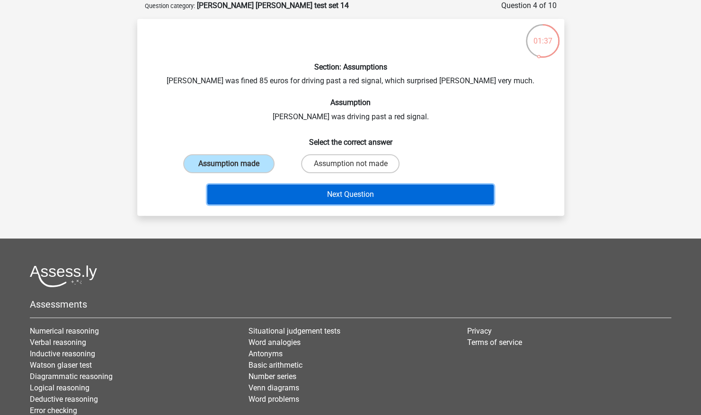
click at [433, 199] on button "Next Question" at bounding box center [350, 194] width 286 height 20
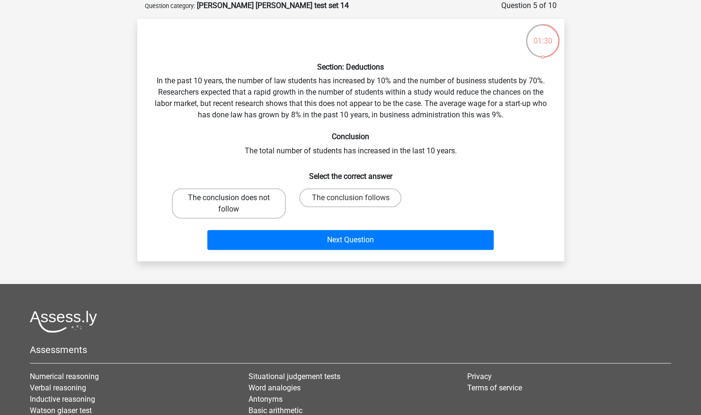
click at [272, 215] on label "The conclusion does not follow" at bounding box center [229, 203] width 114 height 30
click at [235, 204] on input "The conclusion does not follow" at bounding box center [231, 201] width 6 height 6
radio input "true"
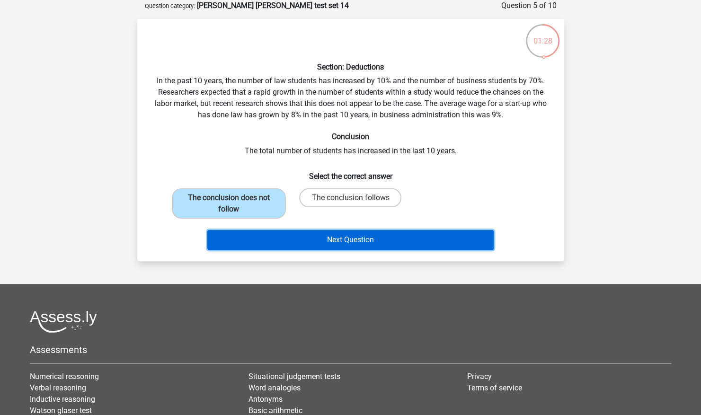
click at [376, 248] on button "Next Question" at bounding box center [350, 240] width 286 height 20
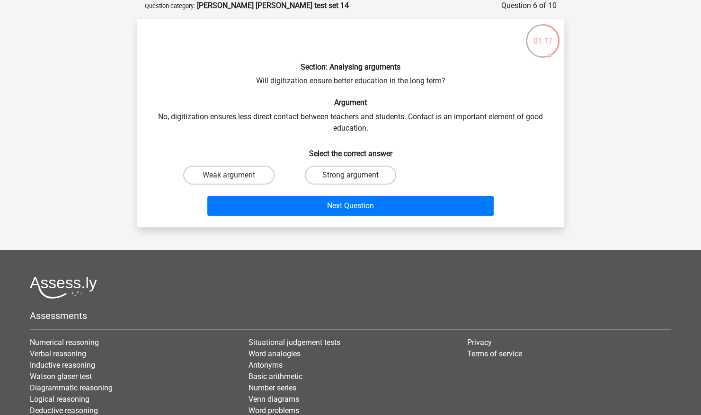
click at [376, 178] on label "Strong argument" at bounding box center [350, 175] width 91 height 19
click at [356, 178] on input "Strong argument" at bounding box center [353, 178] width 6 height 6
radio input "true"
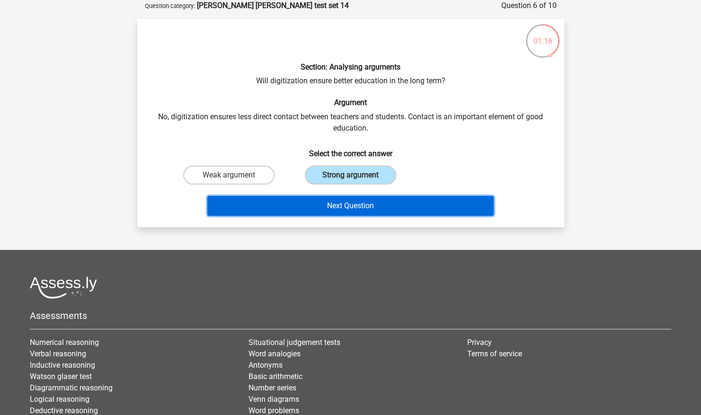
click at [392, 215] on button "Next Question" at bounding box center [350, 206] width 286 height 20
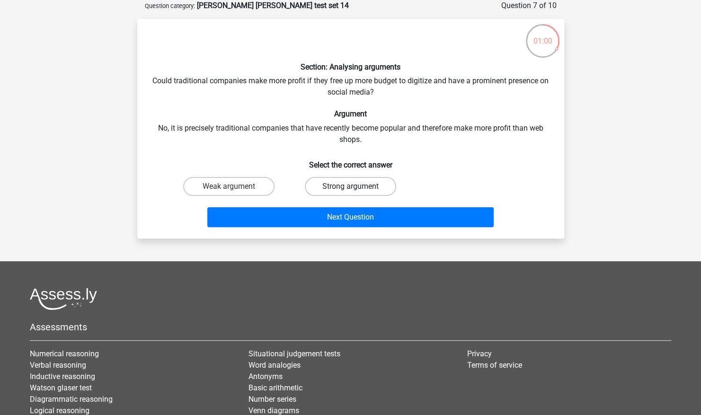
click at [372, 193] on label "Strong argument" at bounding box center [350, 186] width 91 height 19
click at [356, 193] on input "Strong argument" at bounding box center [353, 189] width 6 height 6
radio input "true"
click at [262, 193] on label "Weak argument" at bounding box center [228, 186] width 91 height 19
click at [235, 193] on input "Weak argument" at bounding box center [231, 189] width 6 height 6
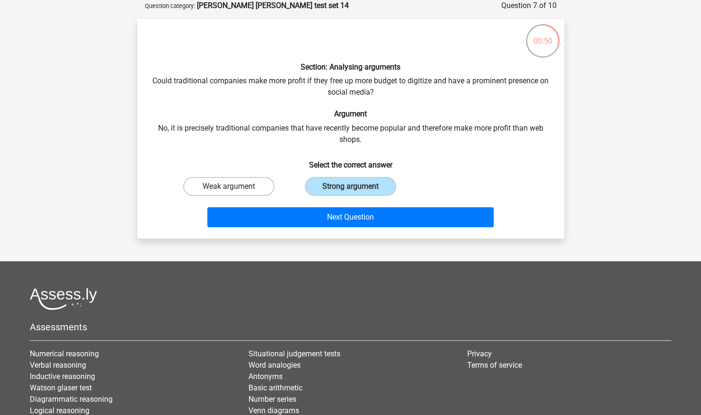
radio input "true"
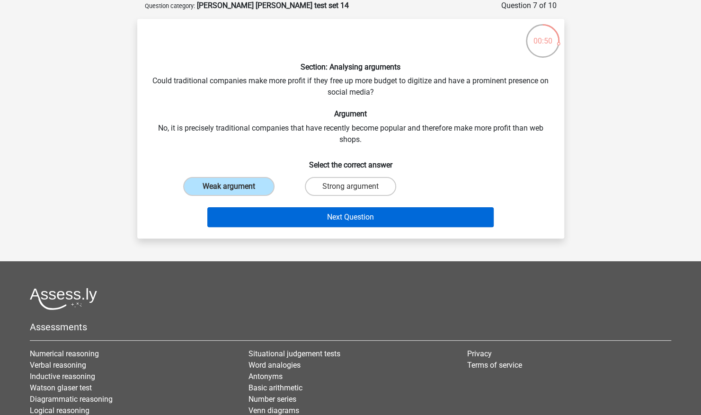
click at [303, 224] on button "Next Question" at bounding box center [350, 217] width 286 height 20
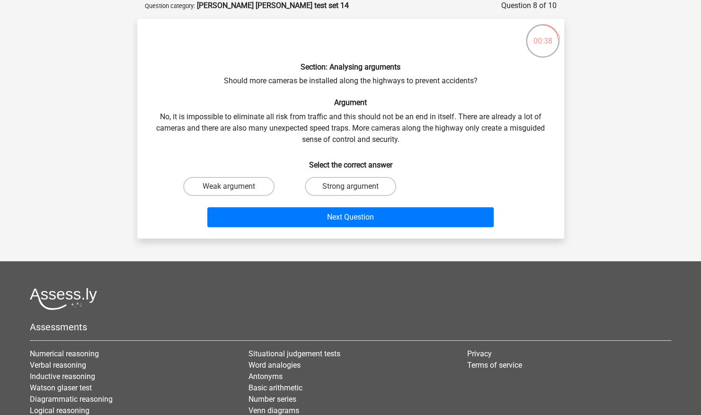
click at [353, 189] on input "Strong argument" at bounding box center [353, 189] width 6 height 6
radio input "true"
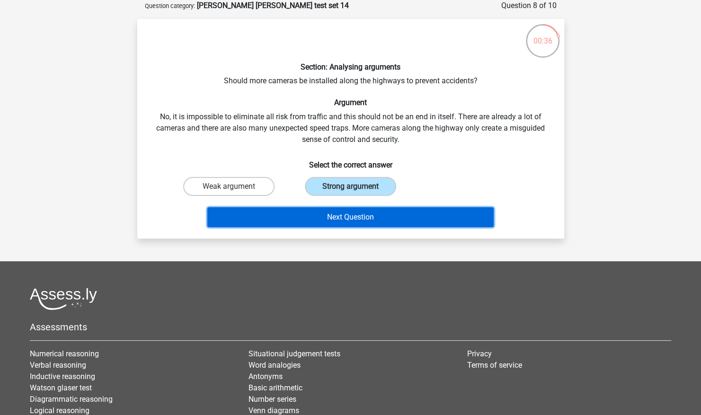
click at [443, 220] on button "Next Question" at bounding box center [350, 217] width 286 height 20
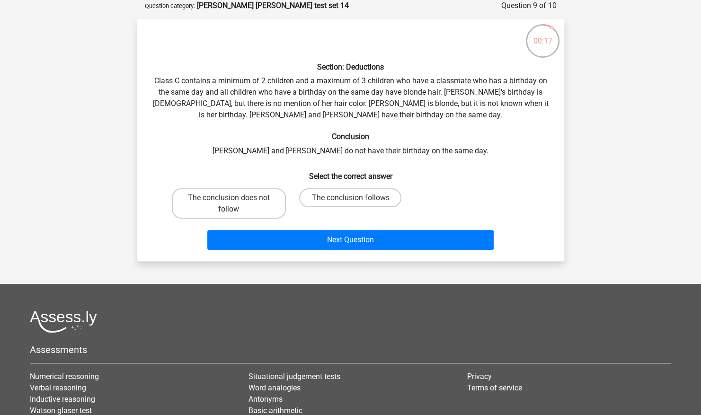
click at [272, 212] on label "The conclusion does not follow" at bounding box center [229, 203] width 114 height 30
click at [235, 204] on input "The conclusion does not follow" at bounding box center [231, 201] width 6 height 6
radio input "true"
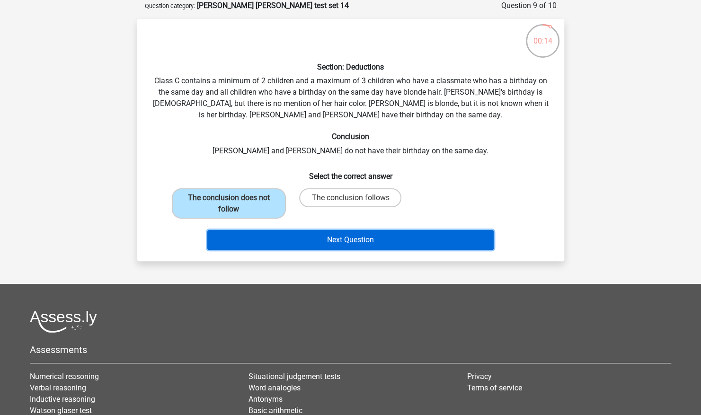
click at [388, 249] on button "Next Question" at bounding box center [350, 240] width 286 height 20
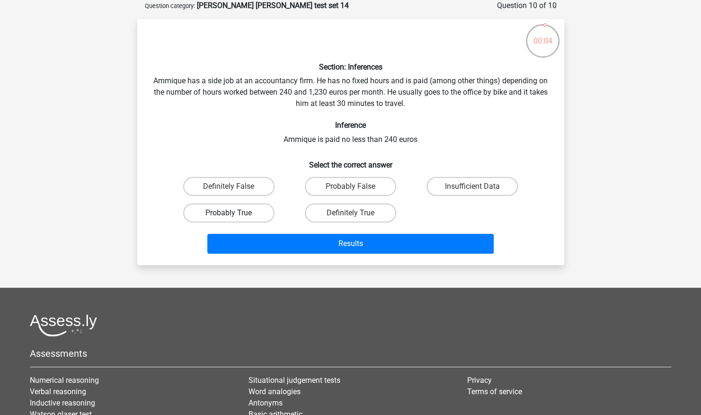
click at [258, 218] on label "Probably True" at bounding box center [228, 212] width 91 height 19
click at [235, 218] on input "Probably True" at bounding box center [231, 216] width 6 height 6
radio input "true"
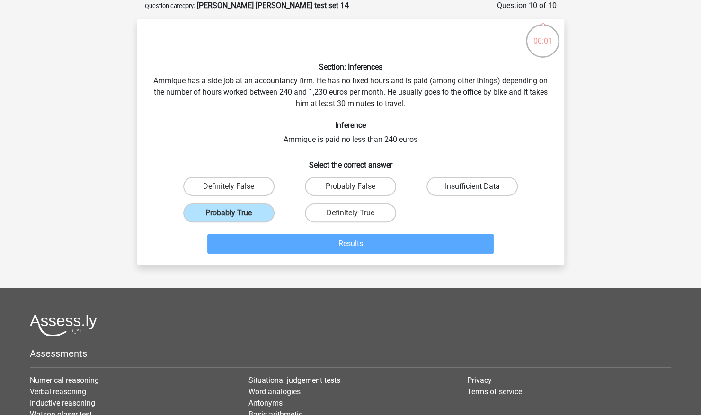
click at [484, 195] on label "Insufficient Data" at bounding box center [471, 186] width 91 height 19
click at [478, 193] on input "Insufficient Data" at bounding box center [475, 189] width 6 height 6
radio input "true"
click at [494, 180] on label "Insufficient Data" at bounding box center [471, 186] width 91 height 19
click at [478, 186] on input "Insufficient Data" at bounding box center [475, 189] width 6 height 6
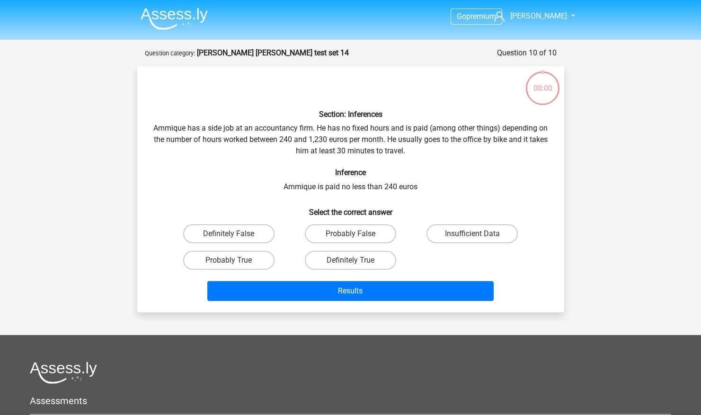
scroll to position [47, 0]
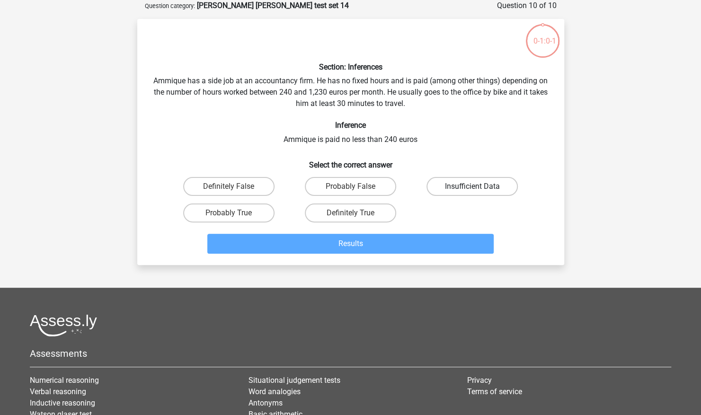
click at [483, 185] on label "Insufficient Data" at bounding box center [471, 186] width 91 height 19
click at [478, 186] on input "Insufficient Data" at bounding box center [475, 189] width 6 height 6
radio input "true"
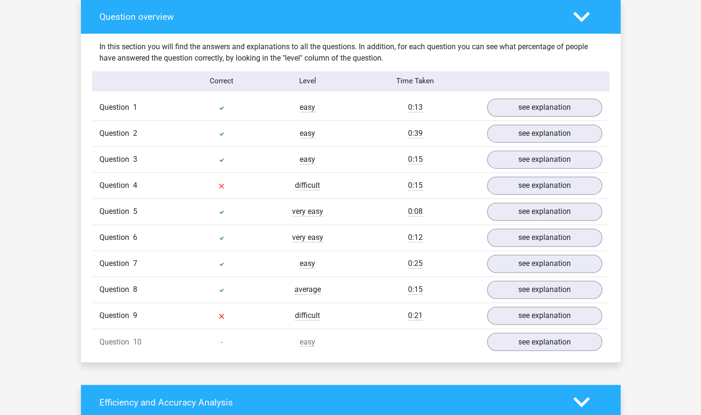
scroll to position [706, 0]
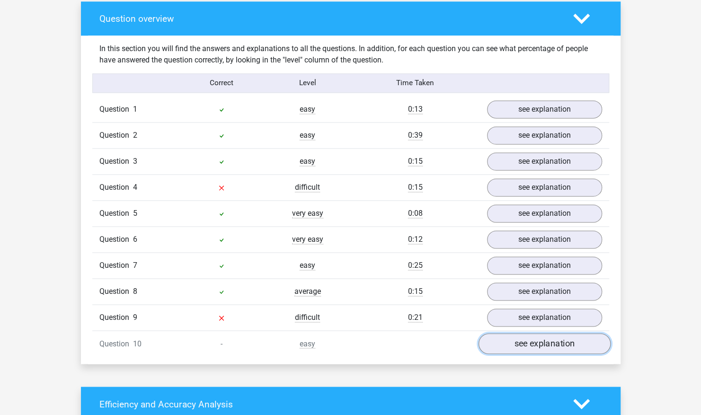
click at [539, 334] on link "see explanation" at bounding box center [544, 344] width 132 height 21
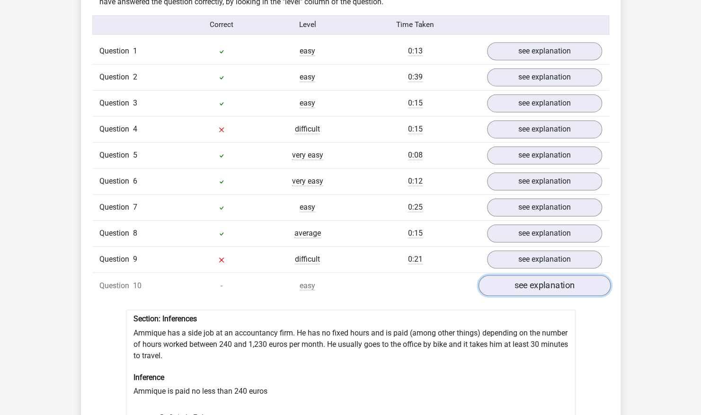
scroll to position [753, 0]
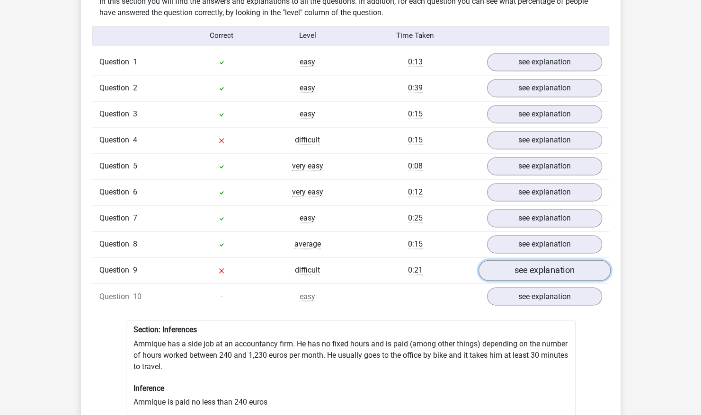
click at [518, 268] on link "see explanation" at bounding box center [544, 270] width 132 height 21
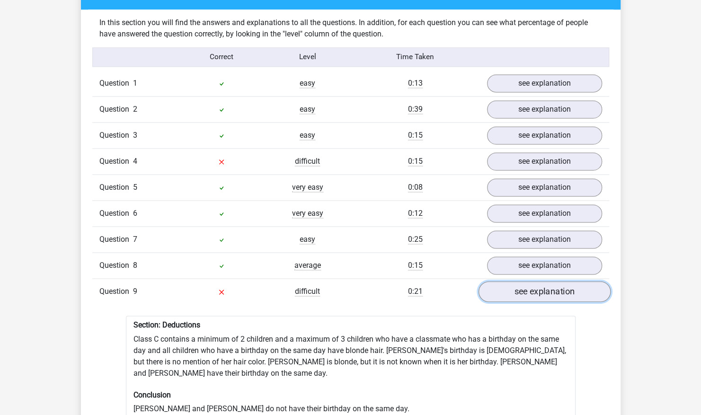
scroll to position [734, 0]
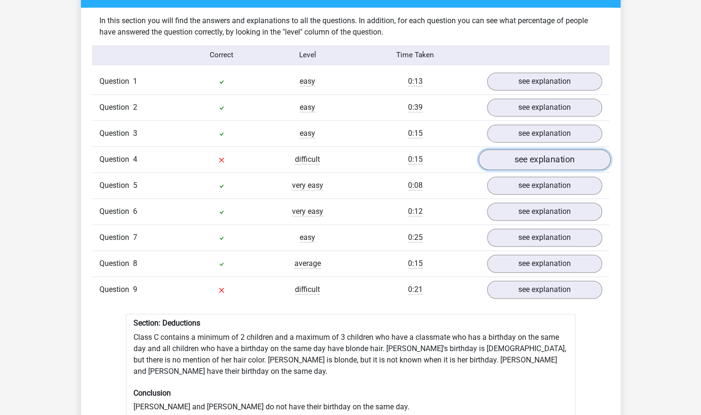
click at [545, 156] on link "see explanation" at bounding box center [544, 159] width 132 height 21
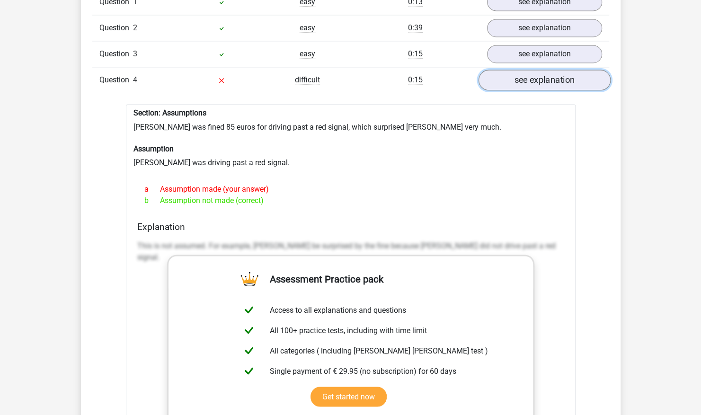
scroll to position [816, 0]
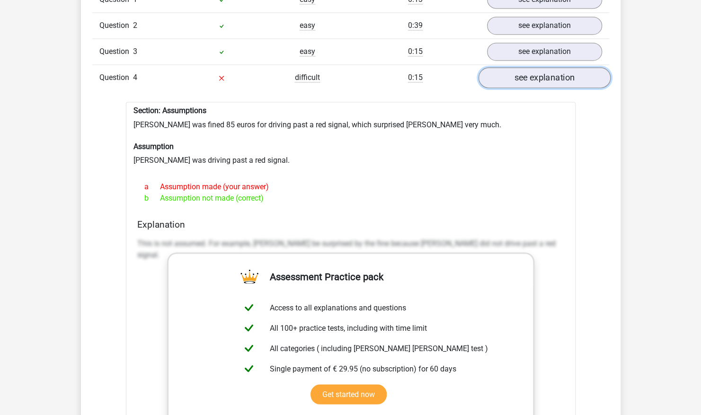
click at [571, 78] on link "see explanation" at bounding box center [544, 78] width 132 height 21
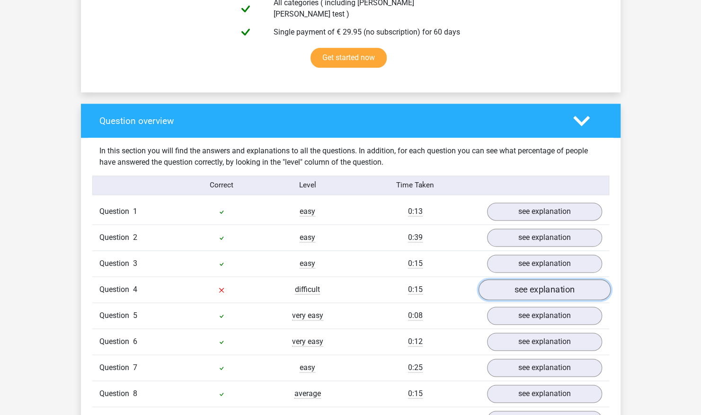
scroll to position [611, 0]
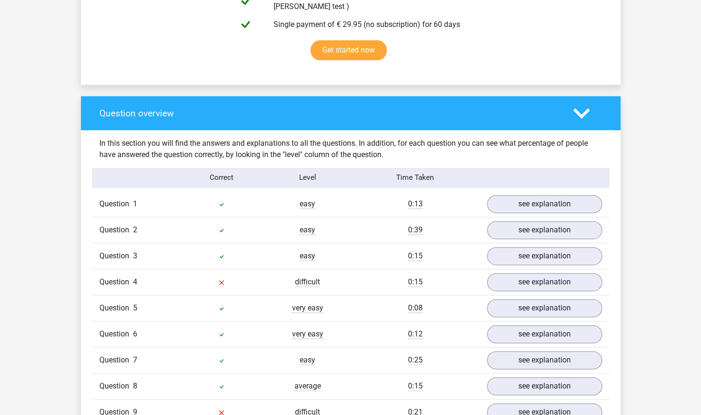
click at [579, 114] on icon at bounding box center [581, 113] width 17 height 17
